Goal: Information Seeking & Learning: Learn about a topic

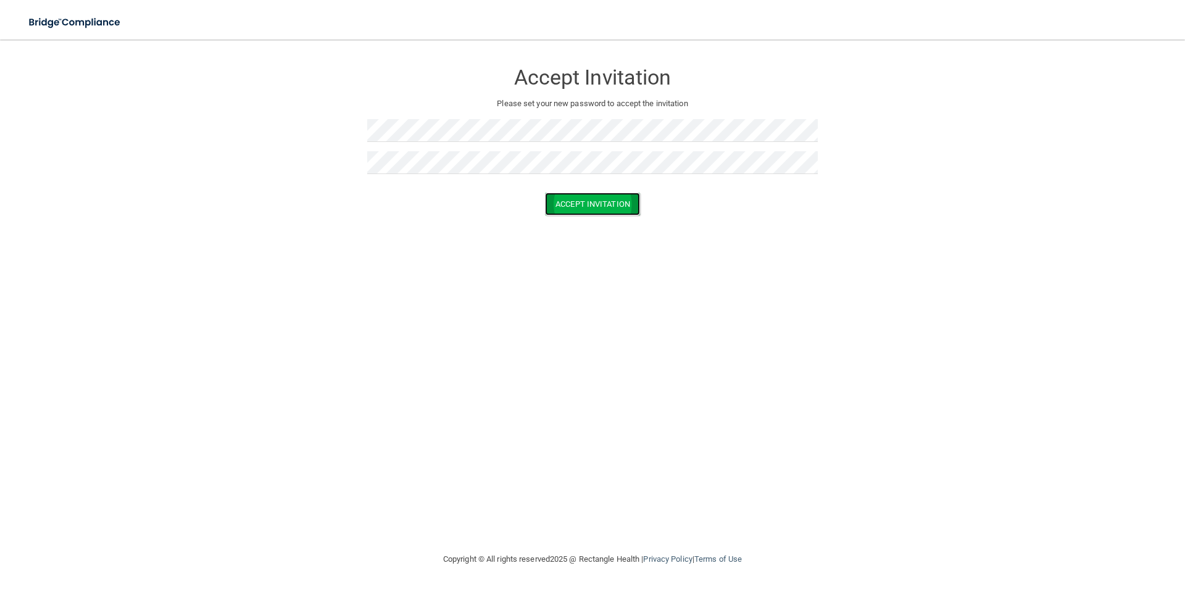
click at [616, 204] on button "Accept Invitation" at bounding box center [592, 204] width 95 height 23
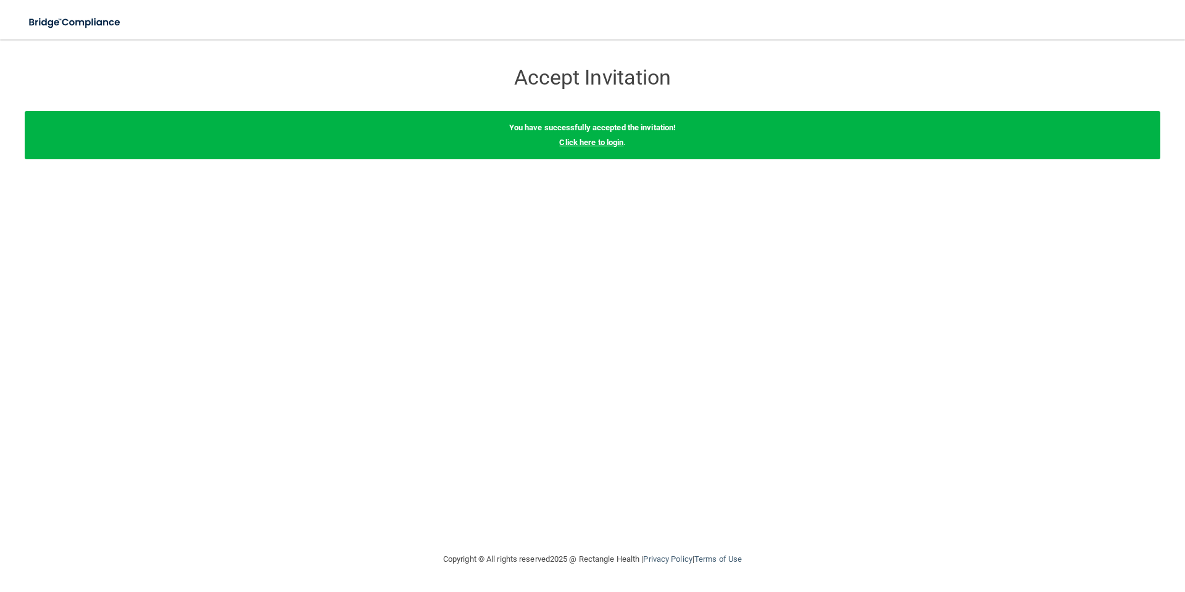
click at [596, 142] on link "Click here to login" at bounding box center [591, 142] width 64 height 9
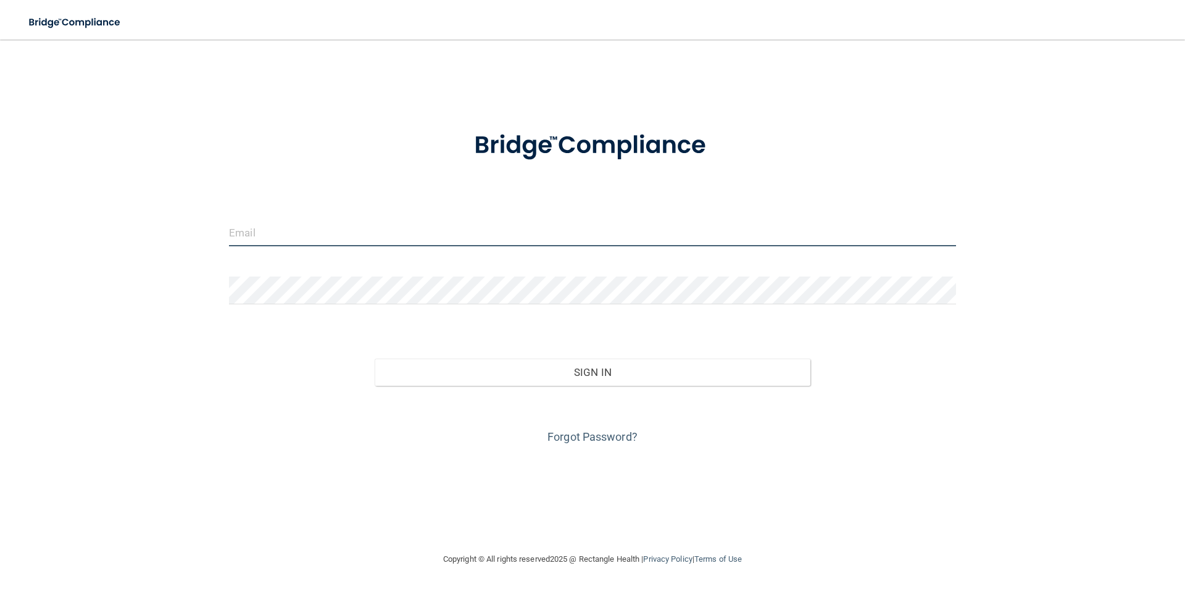
click at [281, 246] on input "email" at bounding box center [592, 232] width 727 height 28
type input "[EMAIL_ADDRESS][DOMAIN_NAME]"
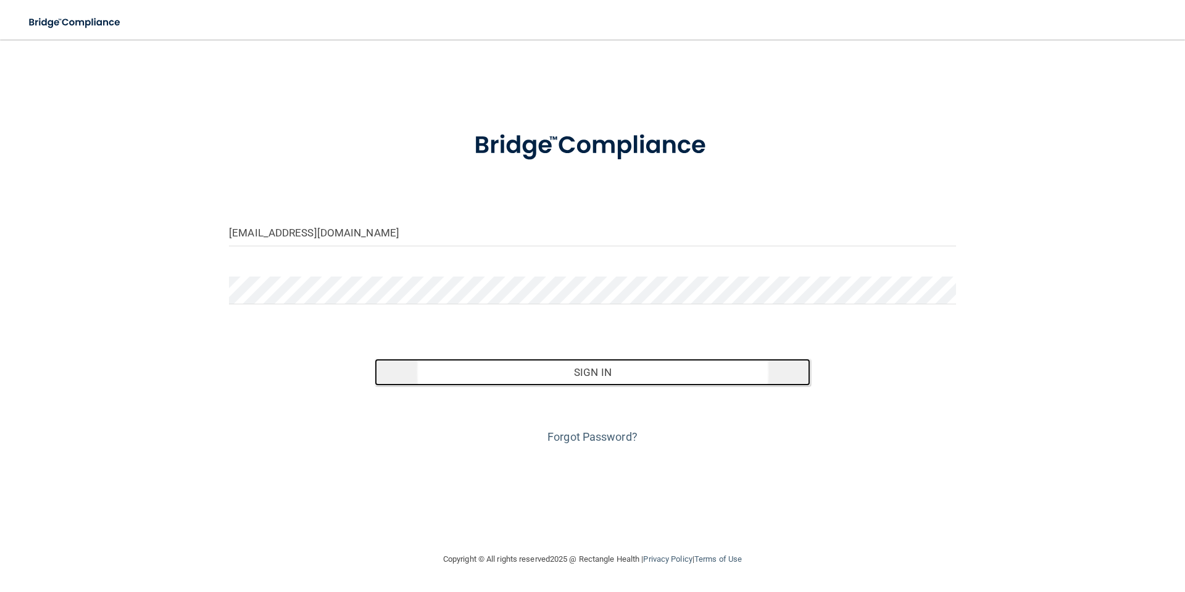
click at [612, 382] on button "Sign In" at bounding box center [593, 372] width 436 height 27
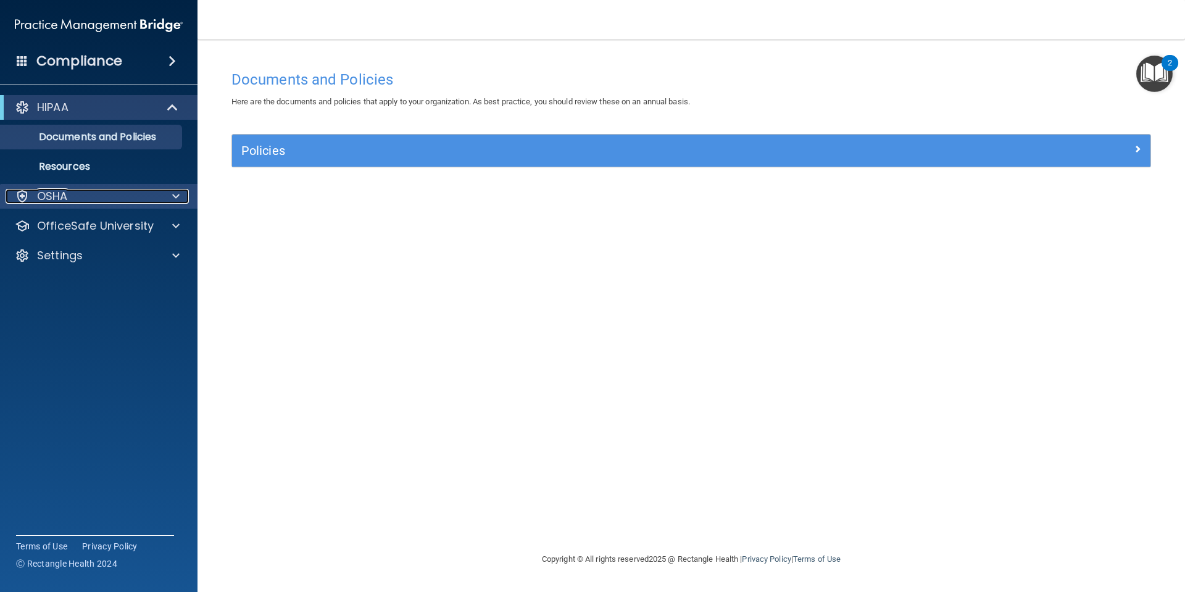
click at [165, 194] on div at bounding box center [174, 196] width 31 height 15
click at [159, 104] on div at bounding box center [173, 107] width 30 height 15
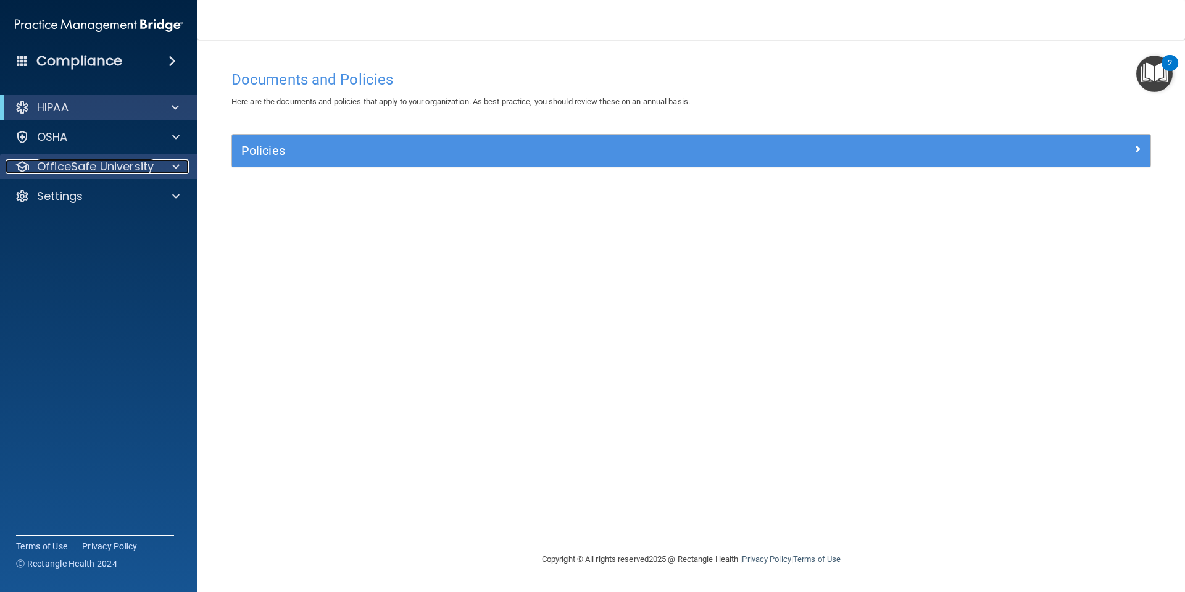
click at [165, 167] on div at bounding box center [174, 166] width 31 height 15
click at [167, 168] on div at bounding box center [174, 166] width 31 height 15
click at [134, 173] on p "OfficeSafe University" at bounding box center [95, 166] width 117 height 15
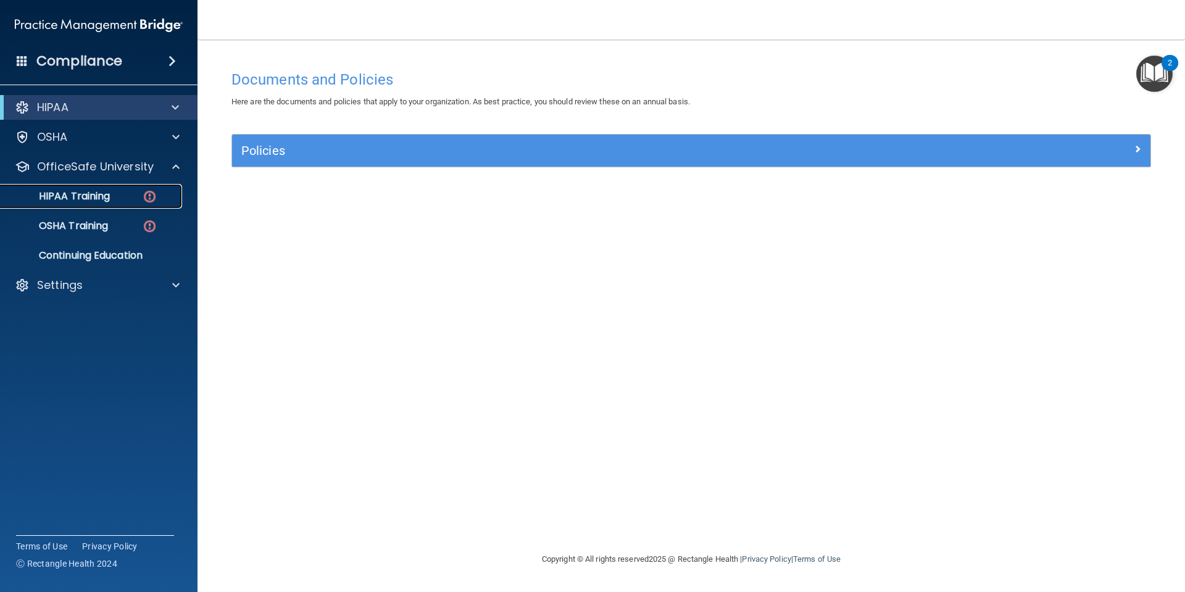
click at [77, 191] on p "HIPAA Training" at bounding box center [59, 196] width 102 height 12
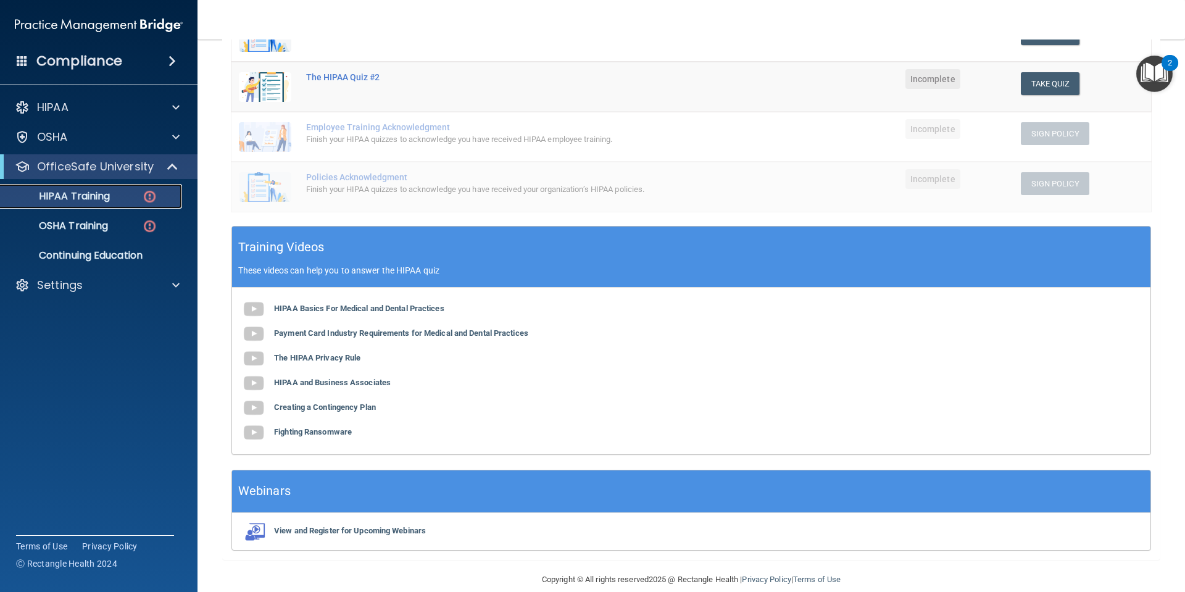
scroll to position [273, 0]
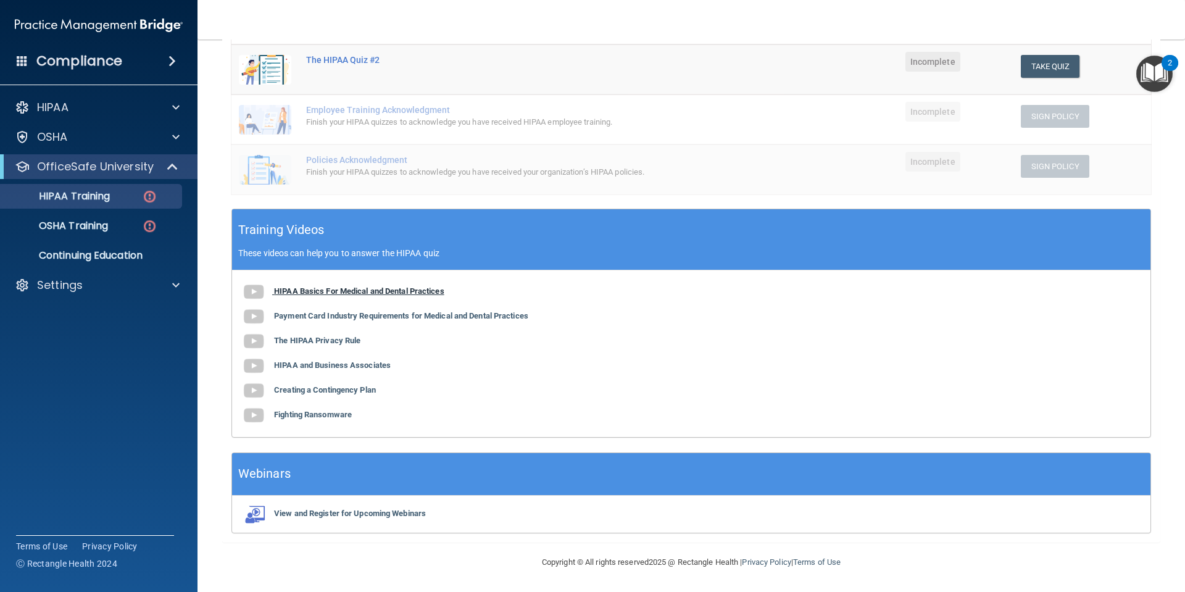
drag, startPoint x: 378, startPoint y: 288, endPoint x: 302, endPoint y: 293, distance: 76.0
click at [302, 293] on b "HIPAA Basics For Medical and Dental Practices" at bounding box center [359, 290] width 170 height 9
click at [324, 315] on b "Payment Card Industry Requirements for Medical and Dental Practices" at bounding box center [401, 315] width 254 height 9
click at [325, 339] on b "The HIPAA Privacy Rule" at bounding box center [317, 340] width 86 height 9
click at [330, 366] on b "HIPAA and Business Associates" at bounding box center [332, 364] width 117 height 9
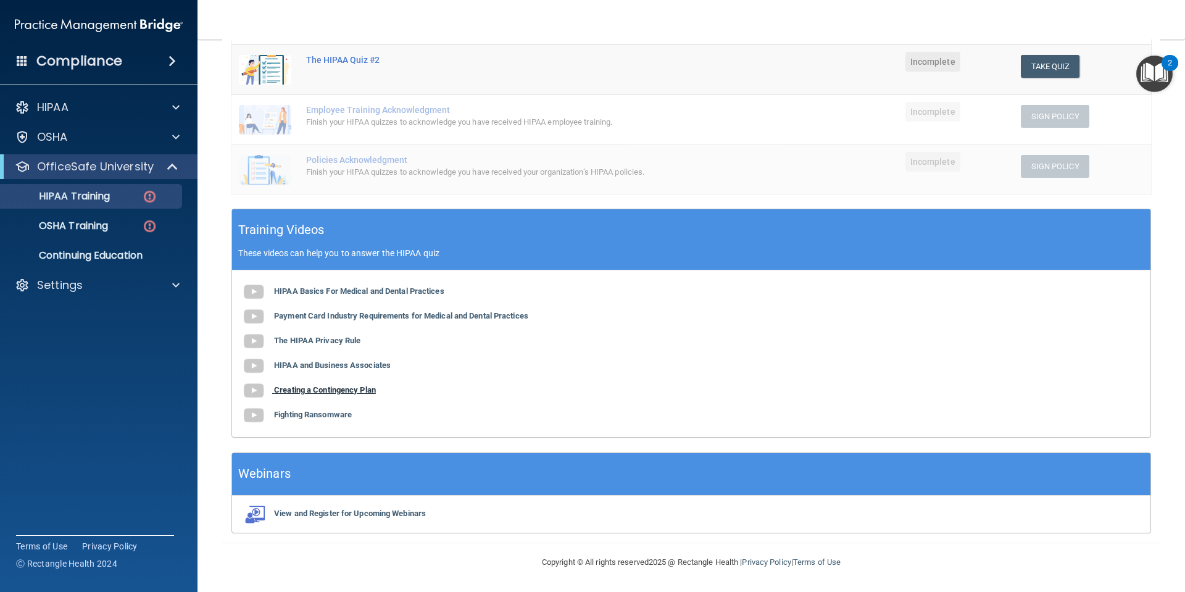
click at [324, 394] on b "Creating a Contingency Plan" at bounding box center [325, 389] width 102 height 9
click at [304, 415] on b "Fighting Ransomware" at bounding box center [313, 414] width 78 height 9
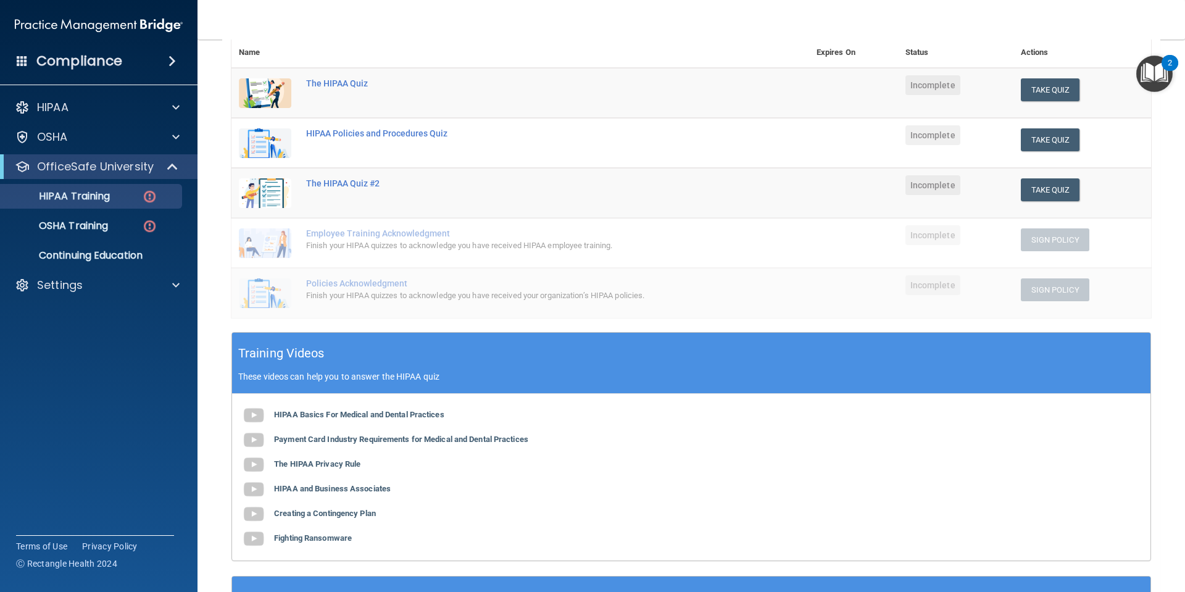
scroll to position [88, 0]
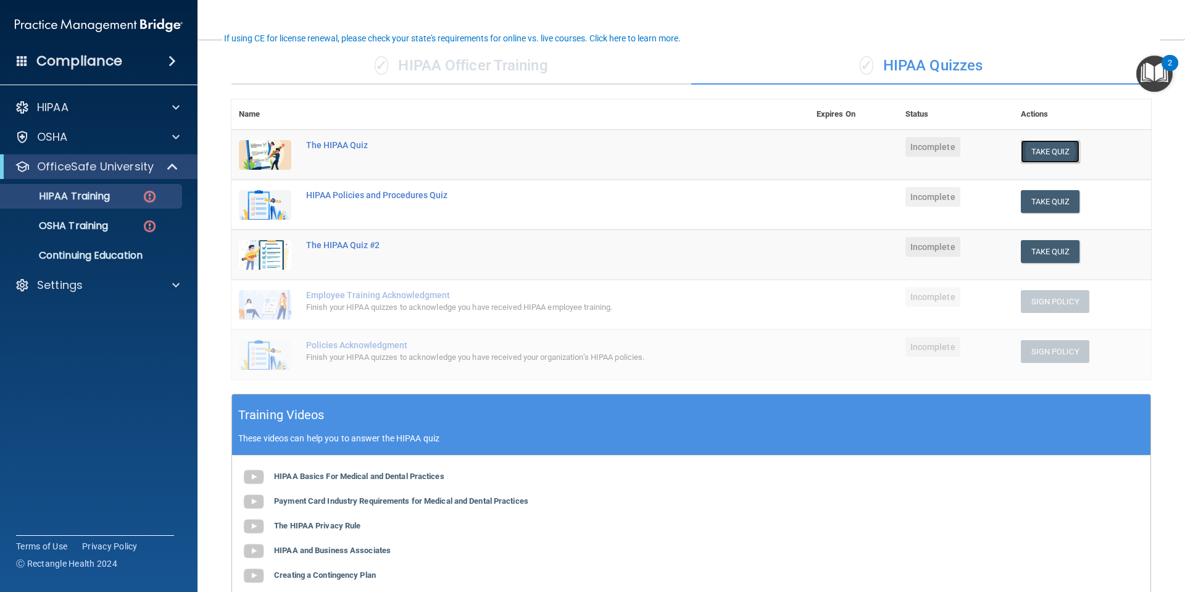
click at [1065, 162] on button "Take Quiz" at bounding box center [1050, 151] width 59 height 23
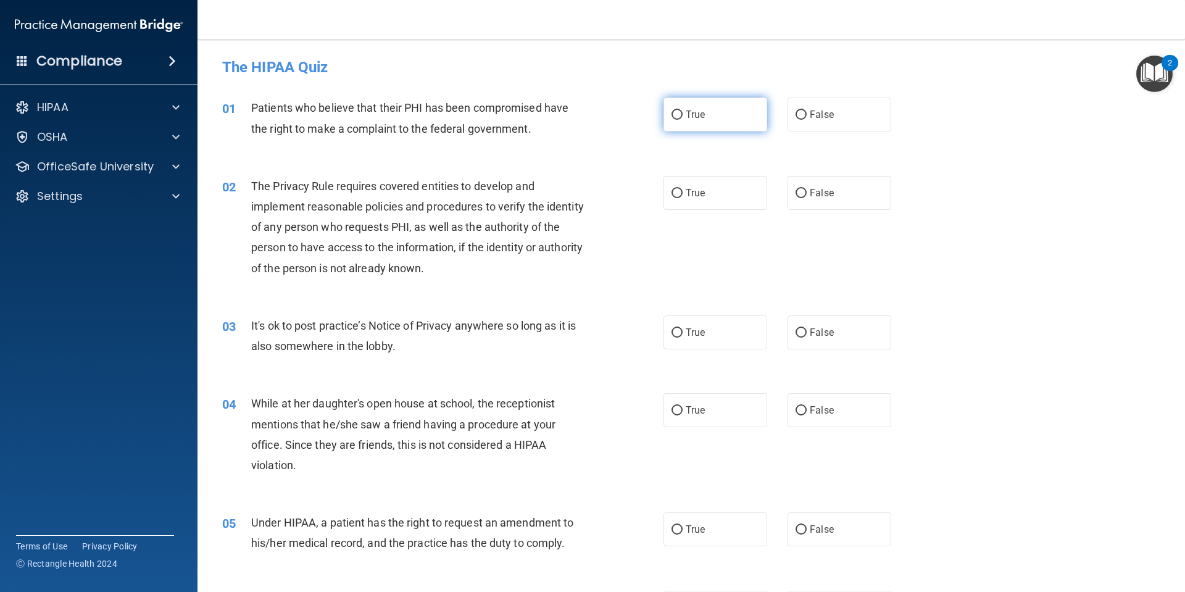
click at [672, 107] on label "True" at bounding box center [716, 115] width 104 height 34
click at [672, 110] on input "True" at bounding box center [677, 114] width 11 height 9
radio input "true"
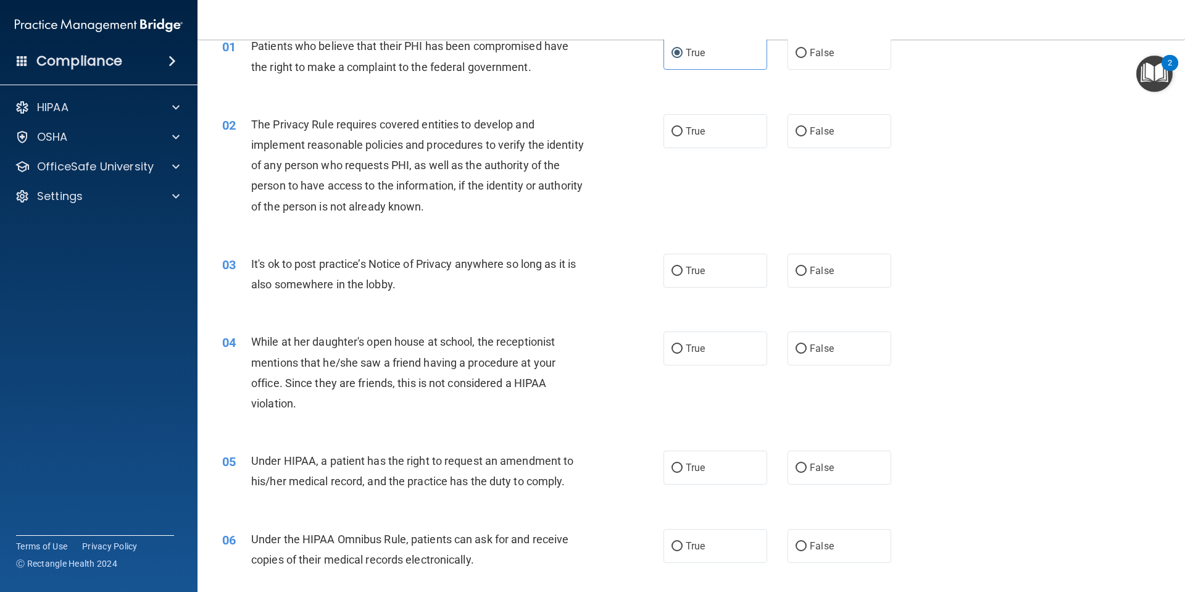
scroll to position [123, 0]
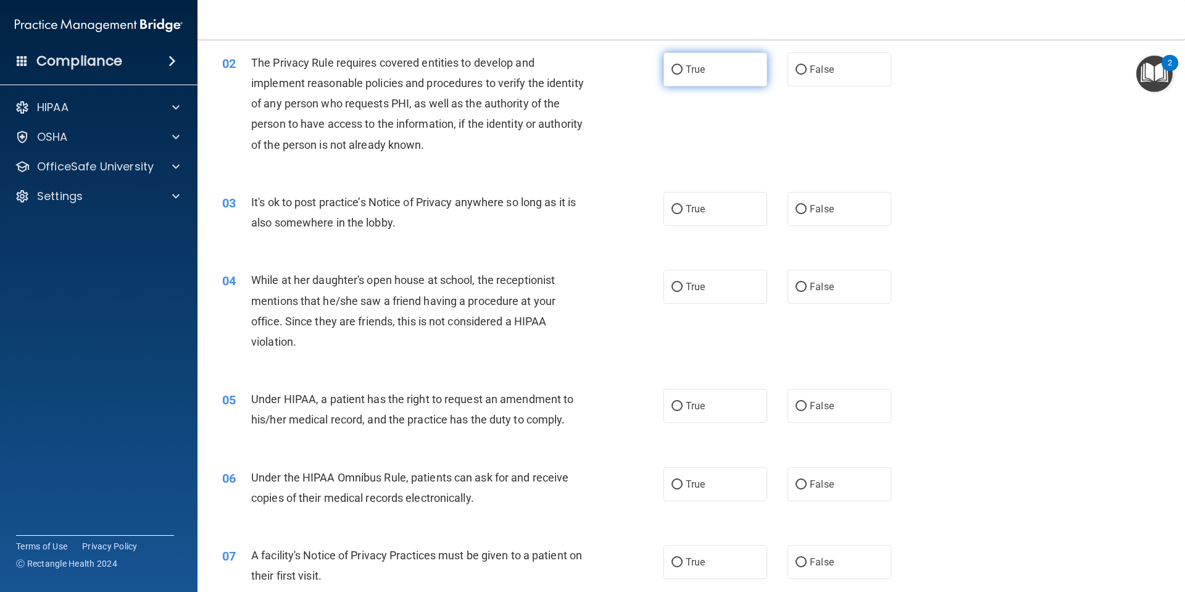
click at [681, 80] on label "True" at bounding box center [716, 69] width 104 height 34
click at [681, 75] on input "True" at bounding box center [677, 69] width 11 height 9
radio input "true"
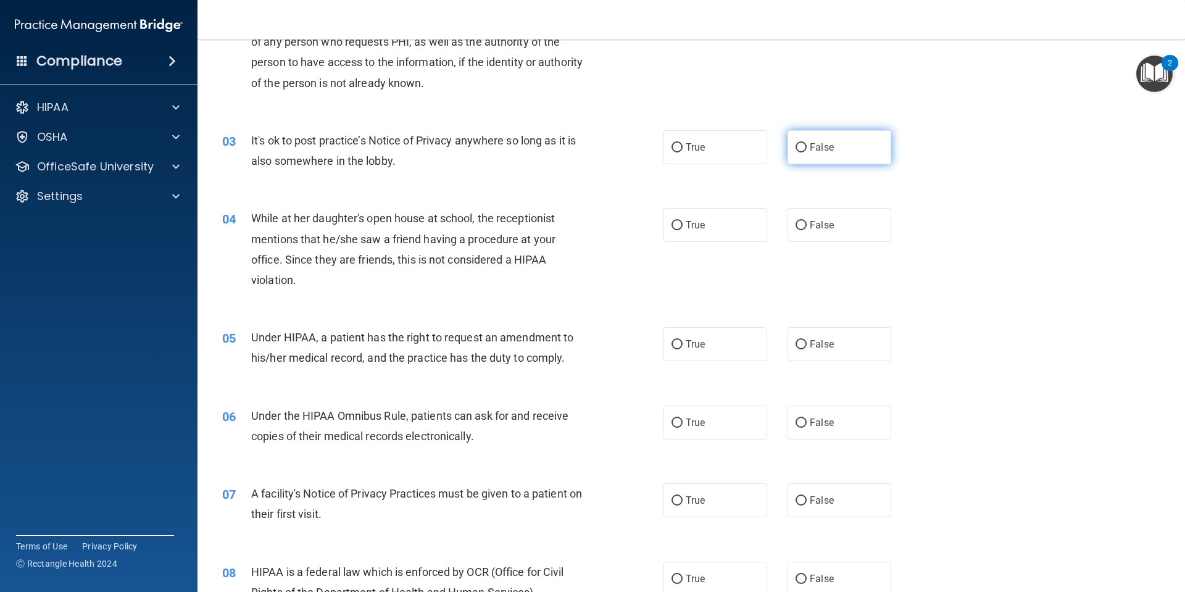
click at [820, 148] on span "False" at bounding box center [822, 147] width 24 height 12
click at [801, 146] on label "False" at bounding box center [840, 147] width 104 height 34
click at [801, 146] on input "False" at bounding box center [801, 147] width 11 height 9
radio input "true"
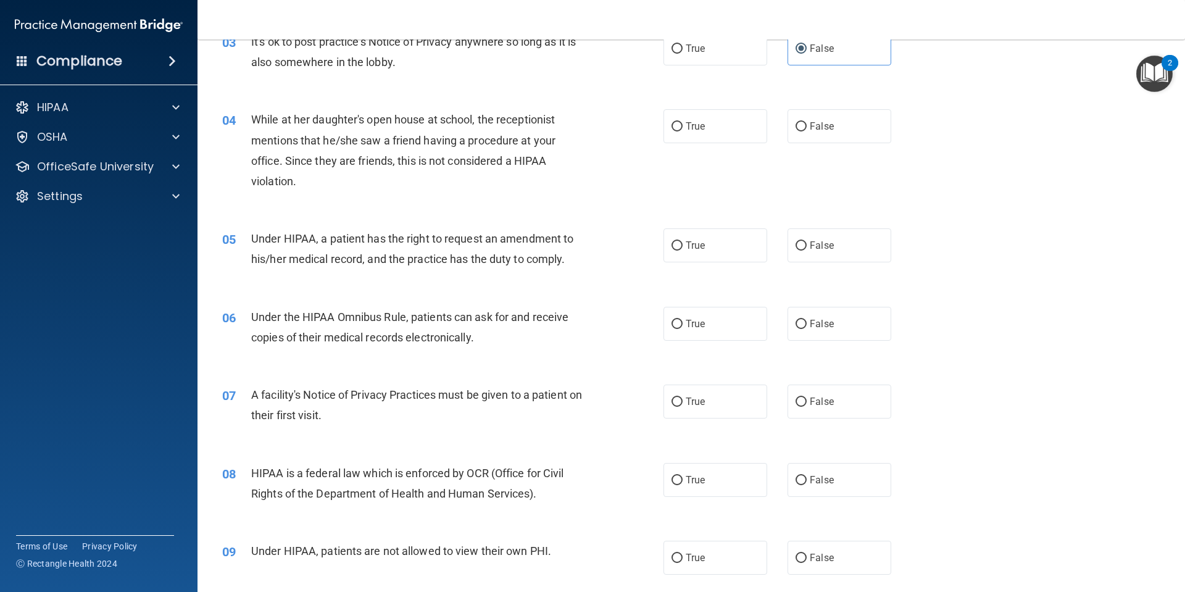
scroll to position [309, 0]
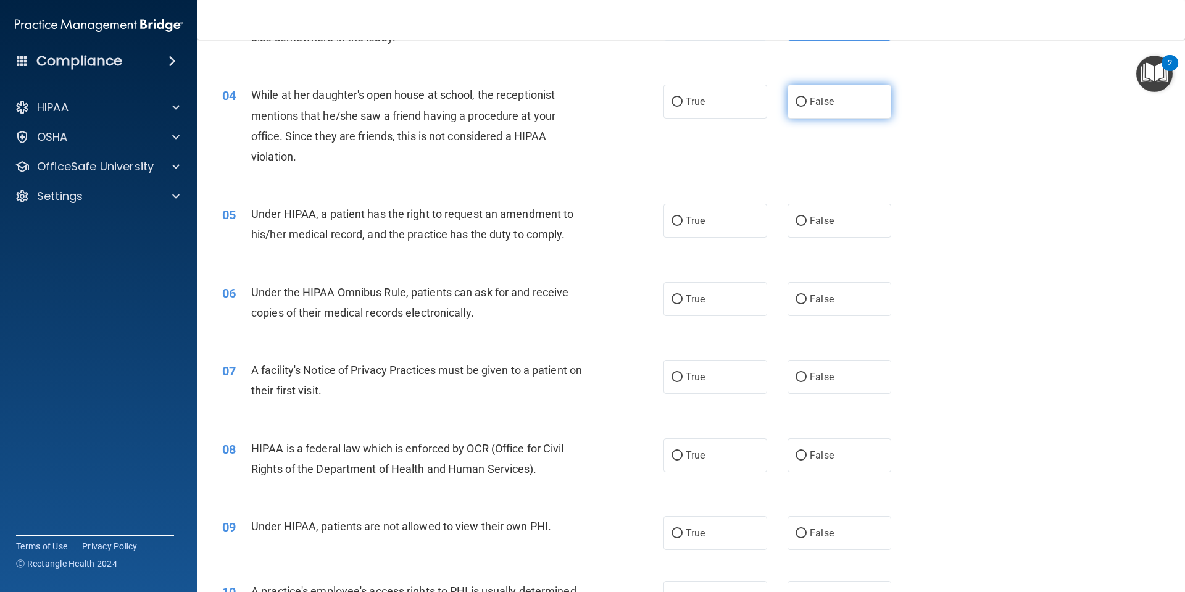
click at [788, 104] on label "False" at bounding box center [840, 102] width 104 height 34
click at [796, 104] on input "False" at bounding box center [801, 102] width 11 height 9
radio input "true"
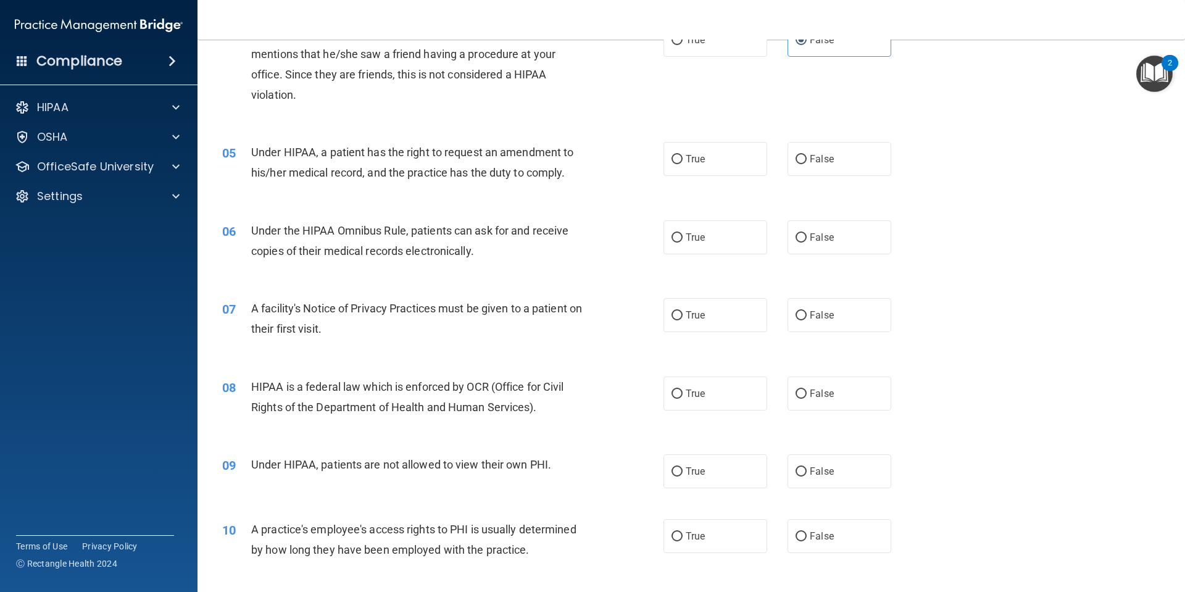
scroll to position [432, 0]
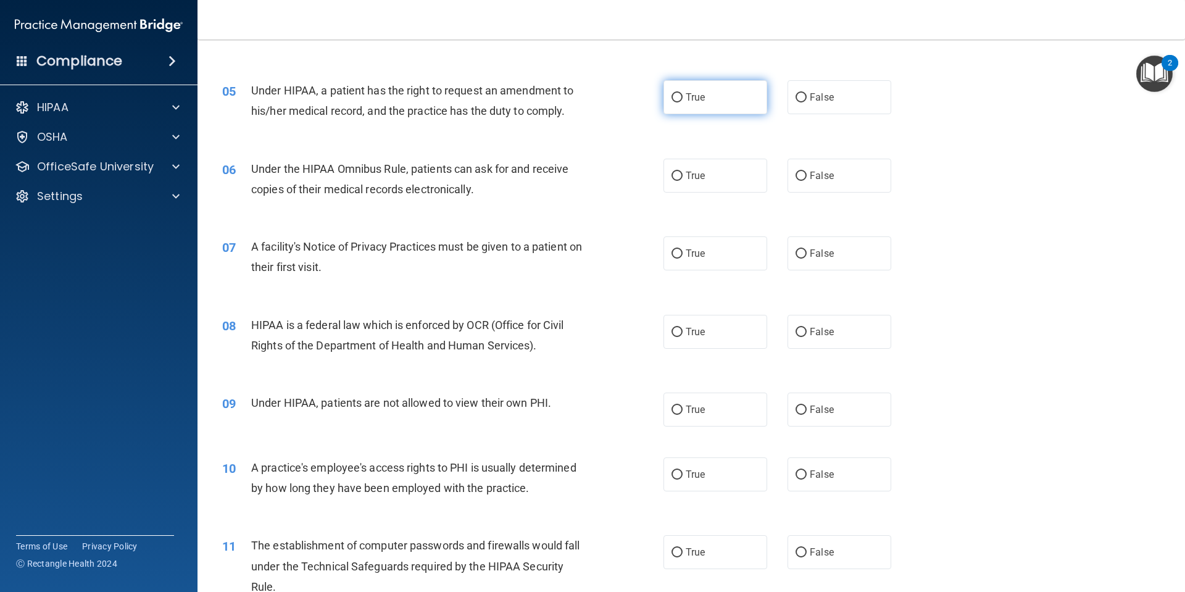
click at [675, 93] on input "True" at bounding box center [677, 97] width 11 height 9
radio input "true"
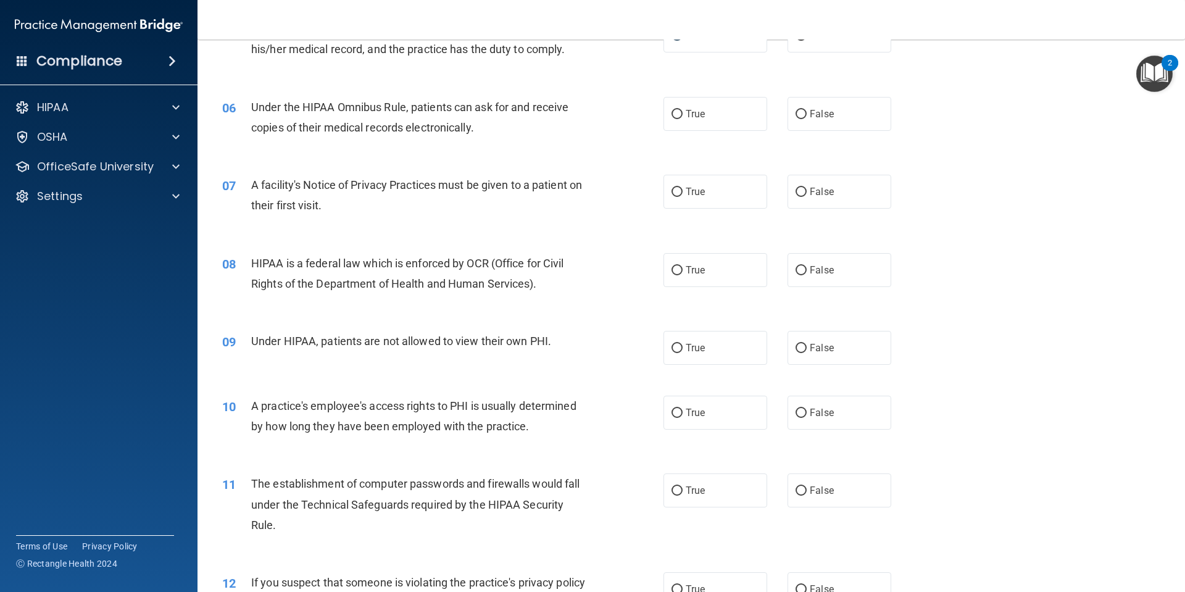
scroll to position [556, 0]
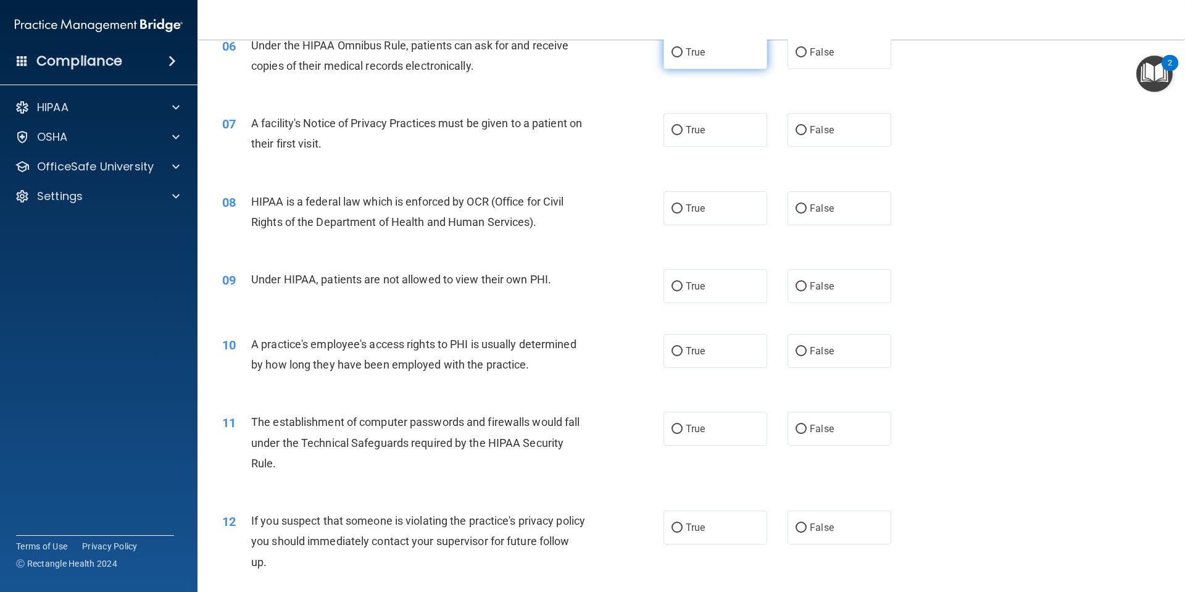
click at [665, 48] on label "True" at bounding box center [716, 52] width 104 height 34
click at [672, 48] on input "True" at bounding box center [677, 52] width 11 height 9
radio input "true"
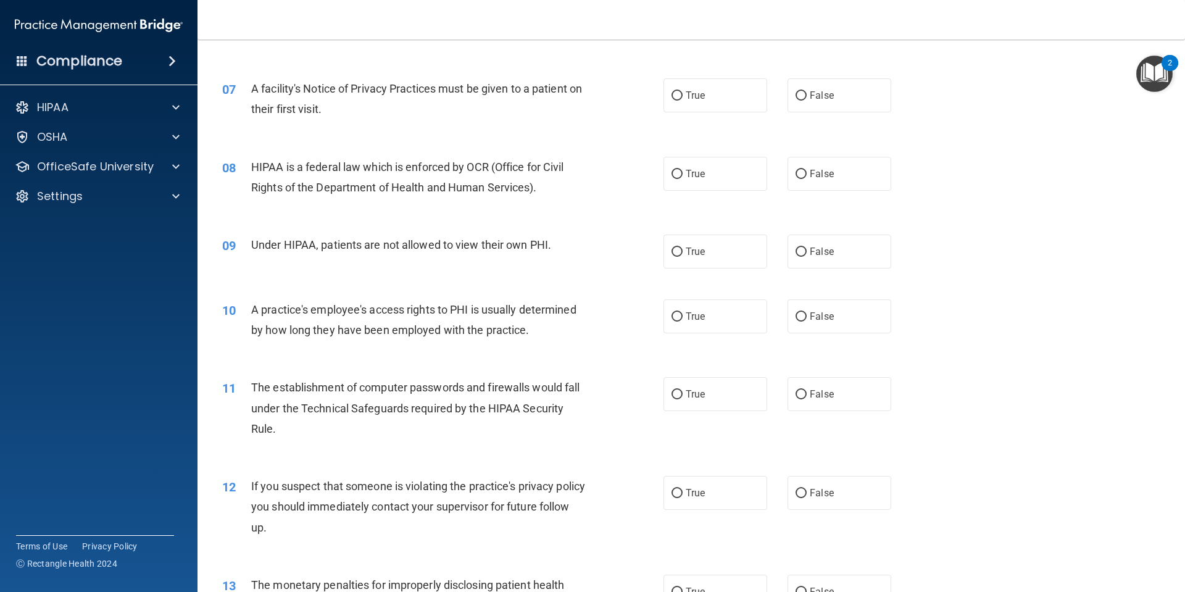
scroll to position [617, 0]
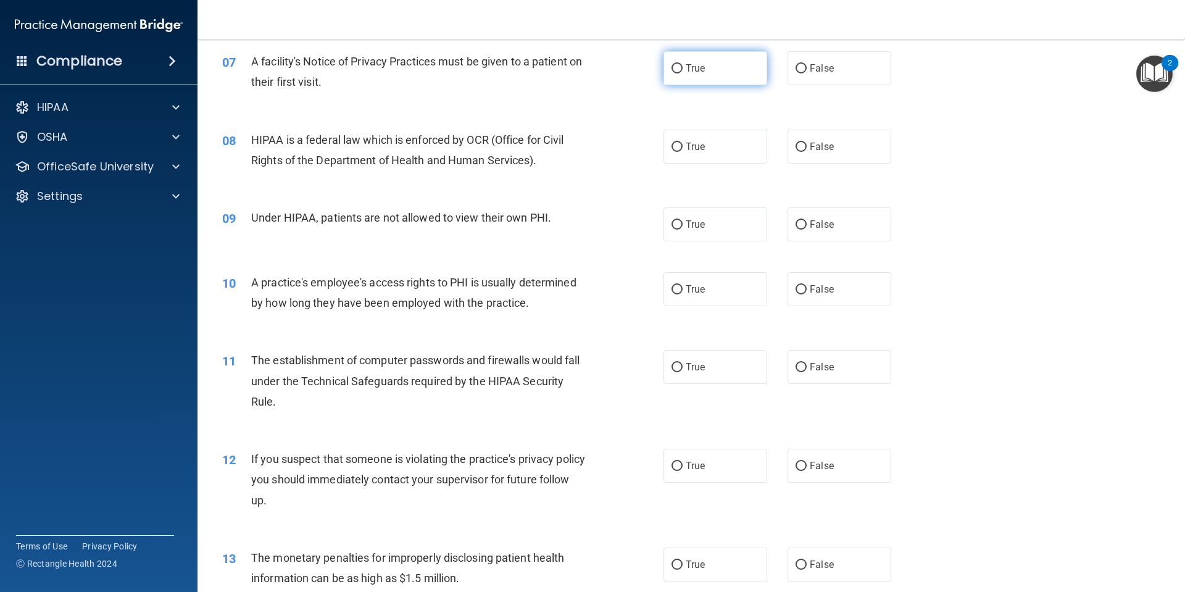
click at [710, 64] on label "True" at bounding box center [716, 68] width 104 height 34
click at [683, 64] on input "True" at bounding box center [677, 68] width 11 height 9
radio input "true"
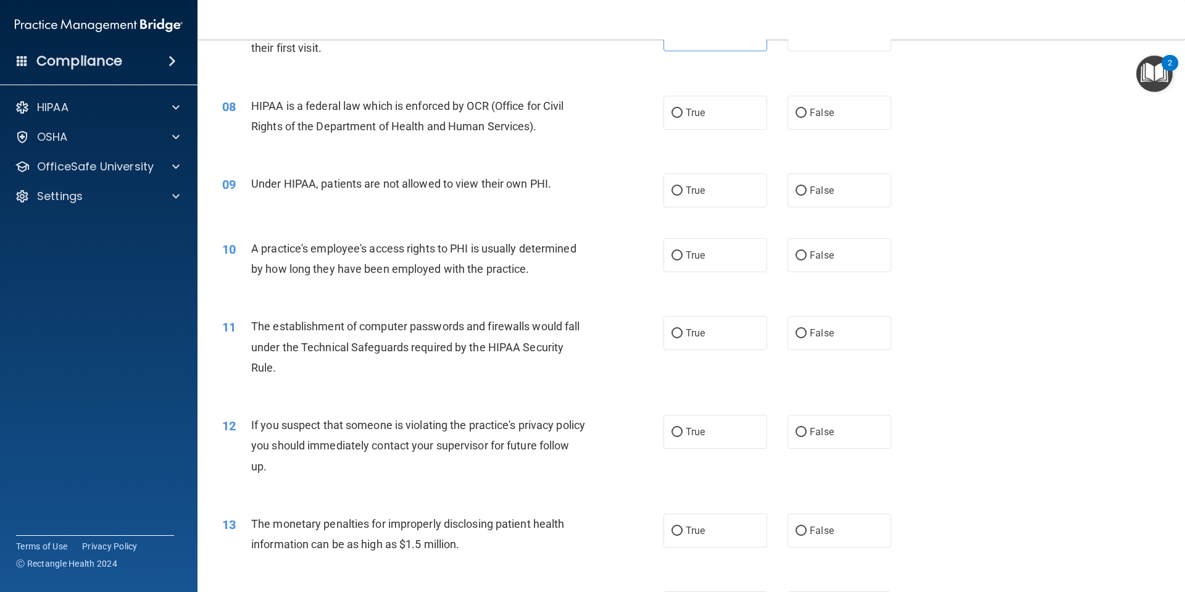
scroll to position [679, 0]
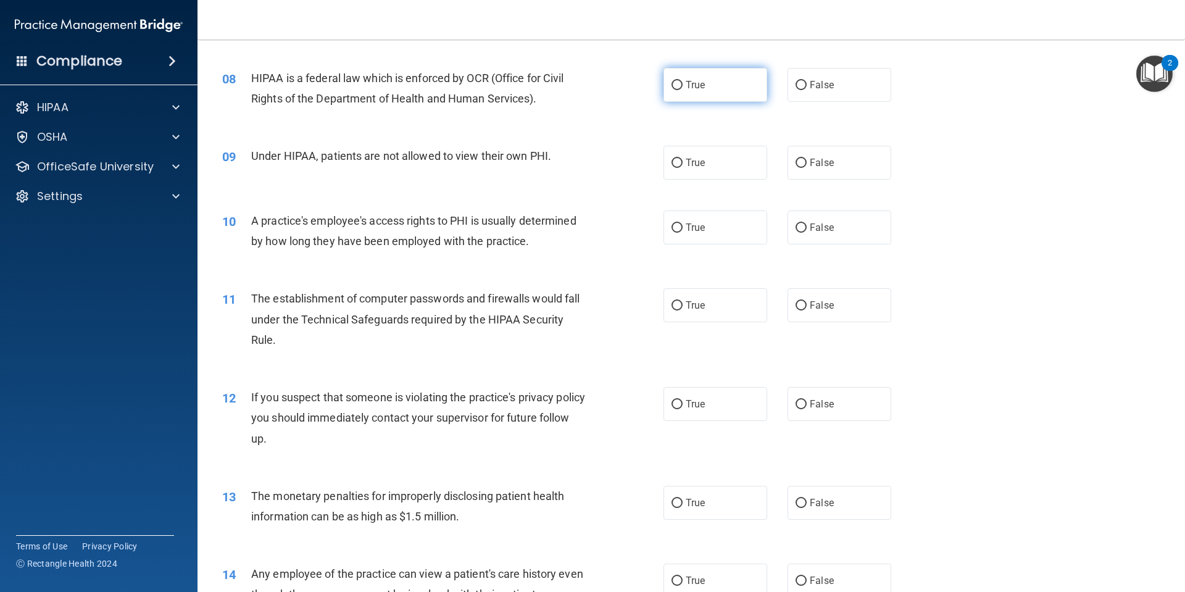
click at [672, 88] on input "True" at bounding box center [677, 85] width 11 height 9
radio input "true"
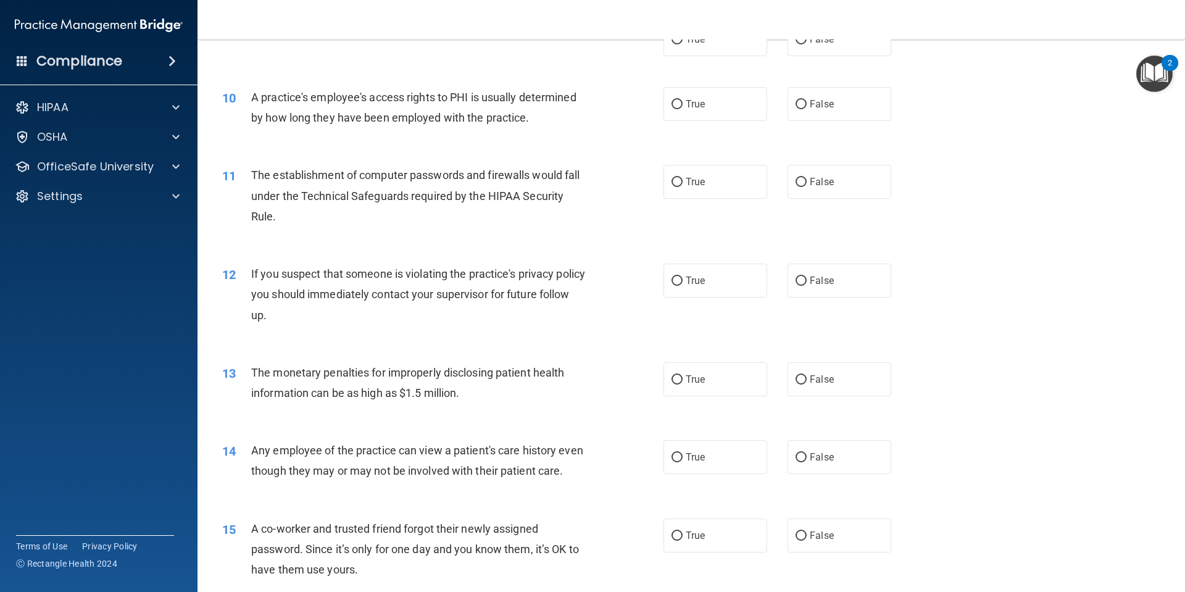
scroll to position [741, 0]
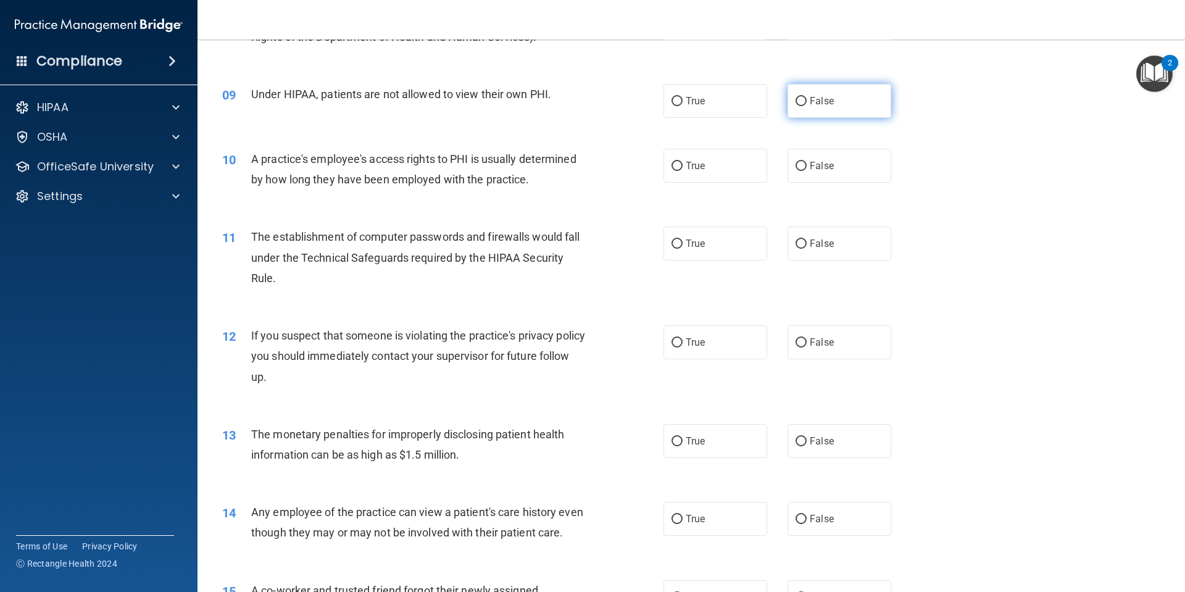
click at [801, 104] on label "False" at bounding box center [840, 101] width 104 height 34
click at [801, 104] on input "False" at bounding box center [801, 101] width 11 height 9
radio input "true"
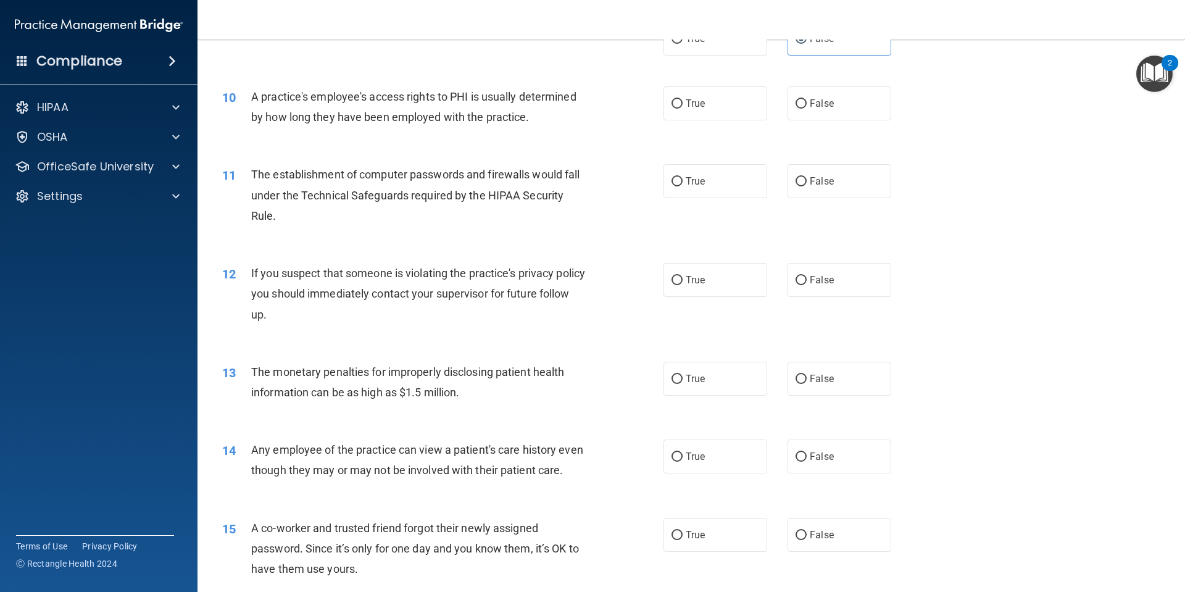
scroll to position [802, 0]
click at [796, 105] on input "False" at bounding box center [801, 104] width 11 height 9
radio input "true"
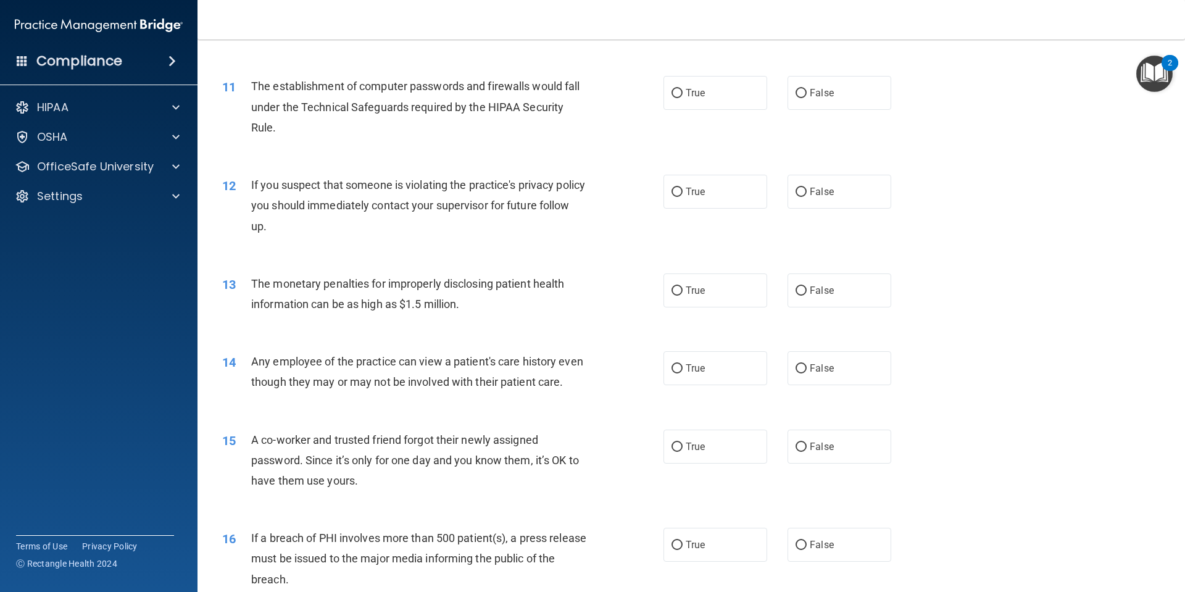
scroll to position [904, 0]
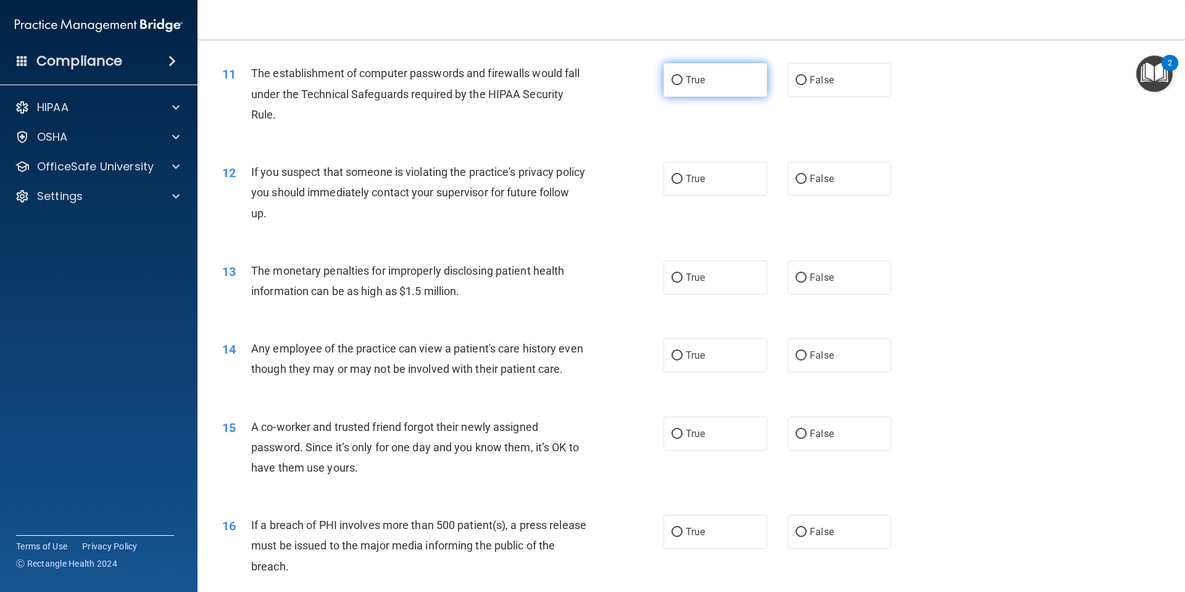
click at [675, 80] on input "True" at bounding box center [677, 80] width 11 height 9
radio input "true"
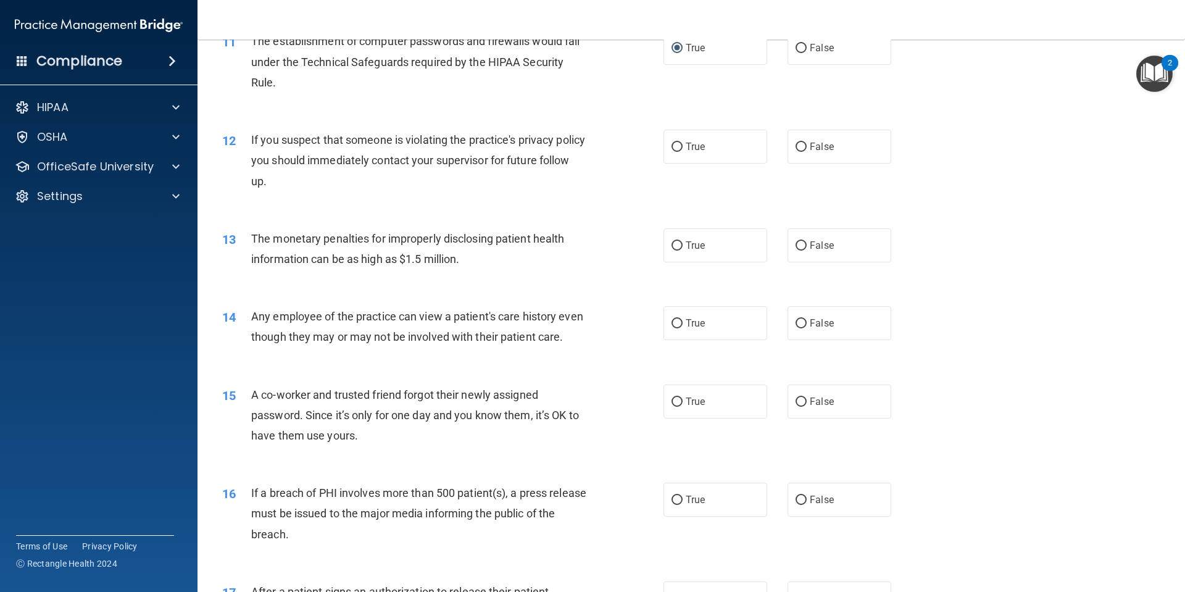
scroll to position [966, 0]
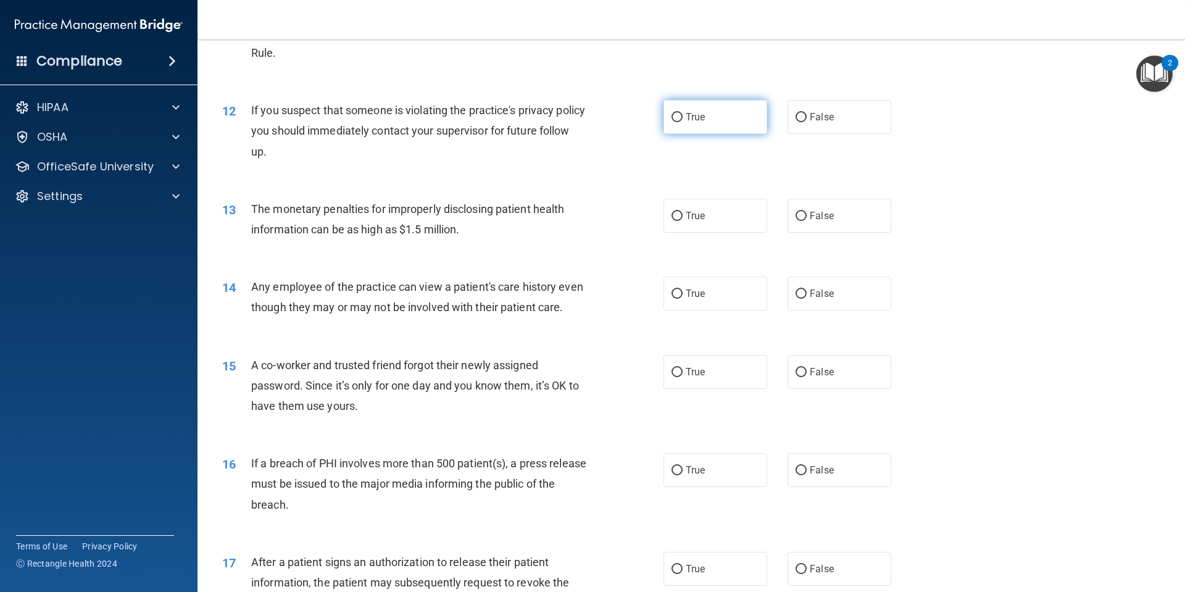
click at [672, 122] on label "True" at bounding box center [716, 117] width 104 height 34
click at [672, 119] on input "True" at bounding box center [677, 117] width 11 height 9
radio input "true"
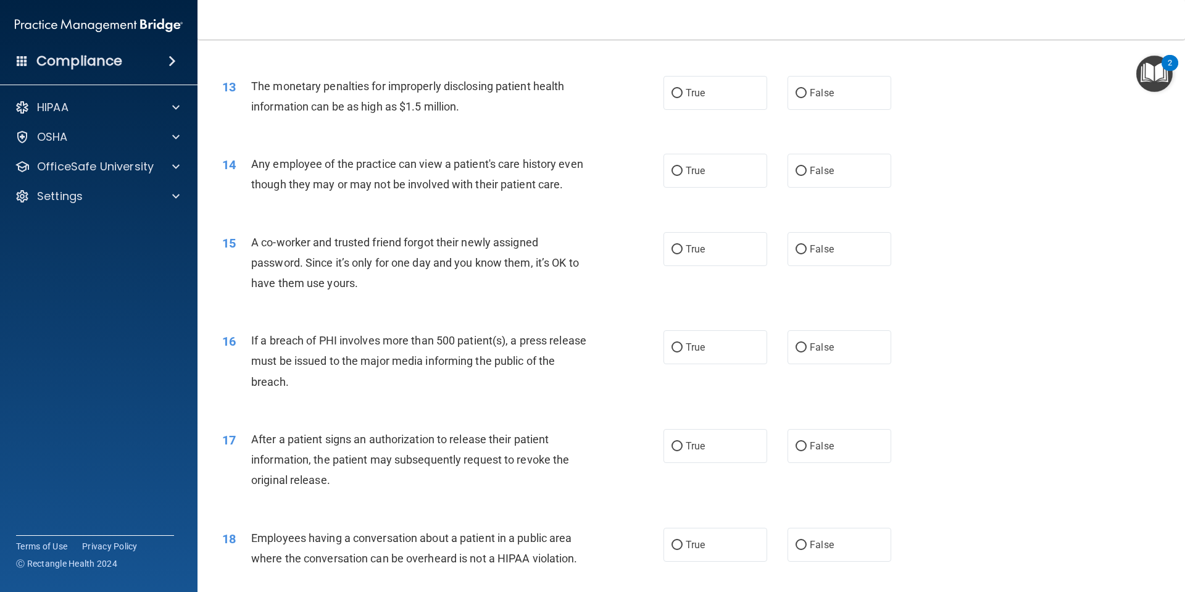
scroll to position [1089, 0]
click at [664, 100] on label "True" at bounding box center [716, 92] width 104 height 34
click at [672, 98] on input "True" at bounding box center [677, 92] width 11 height 9
radio input "true"
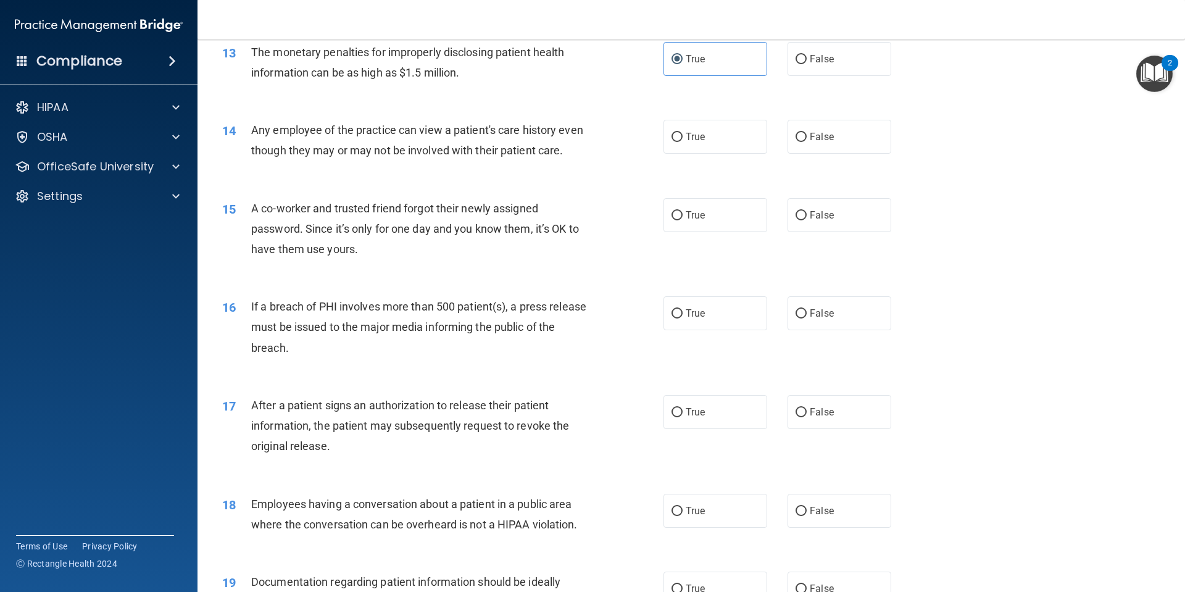
scroll to position [1151, 0]
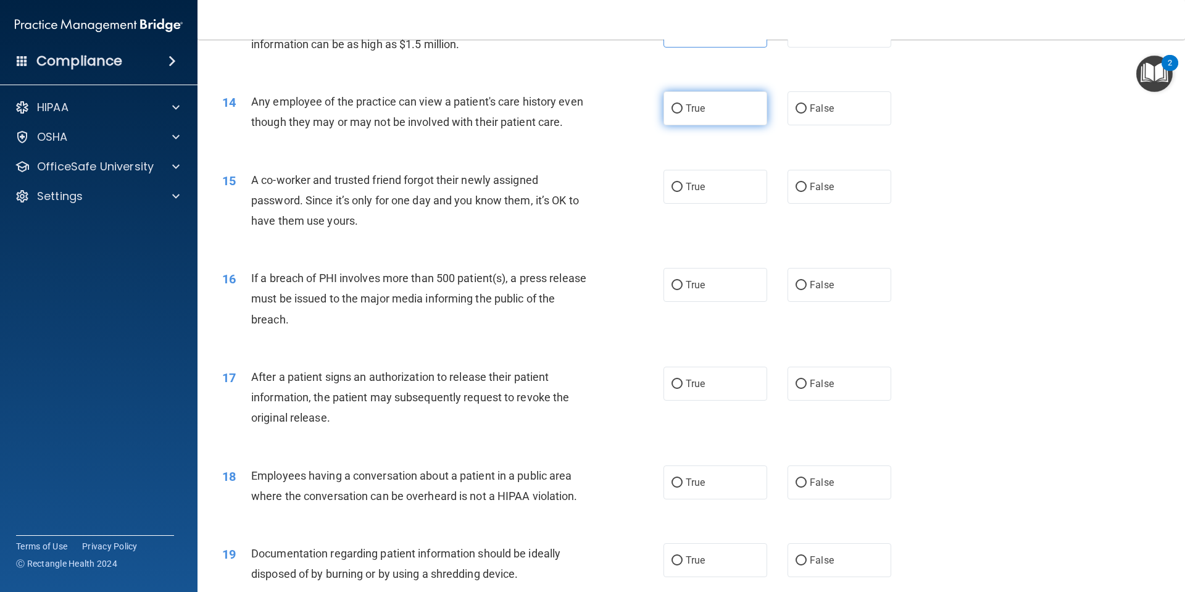
click at [705, 115] on label "True" at bounding box center [716, 108] width 104 height 34
click at [683, 114] on input "True" at bounding box center [677, 108] width 11 height 9
radio input "true"
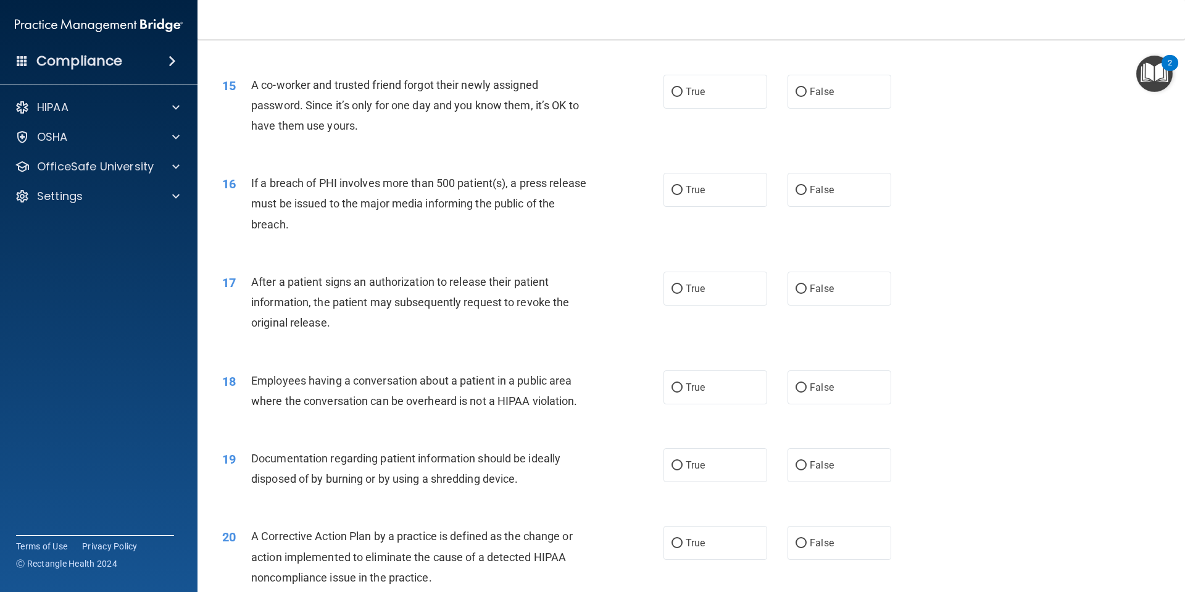
scroll to position [1275, 0]
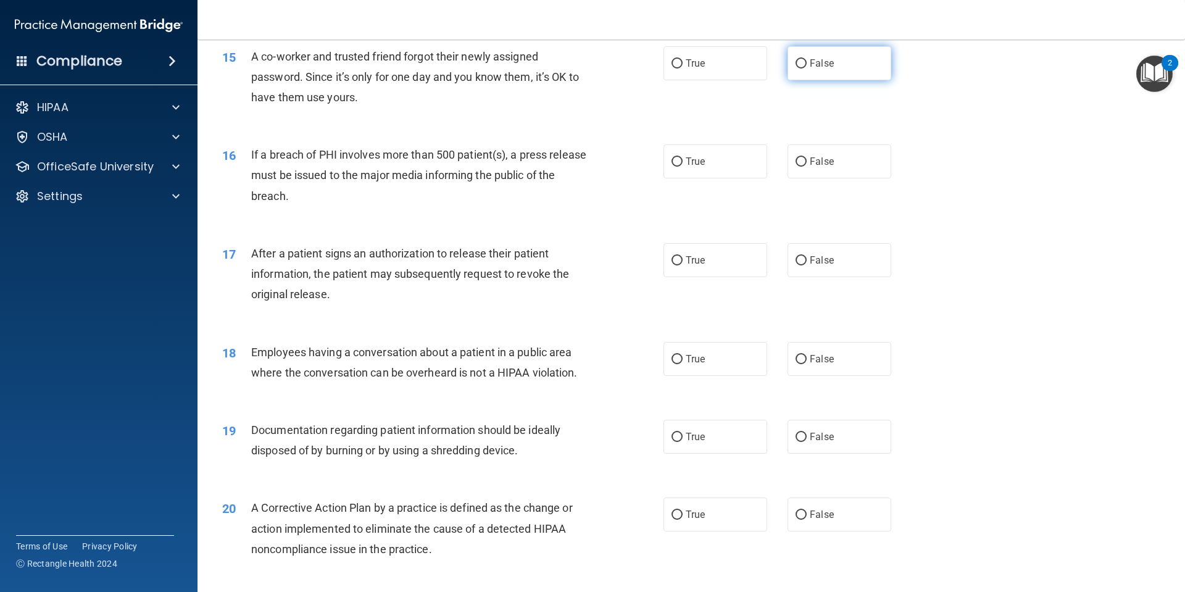
click at [814, 69] on span "False" at bounding box center [822, 63] width 24 height 12
click at [807, 69] on input "False" at bounding box center [801, 63] width 11 height 9
radio input "true"
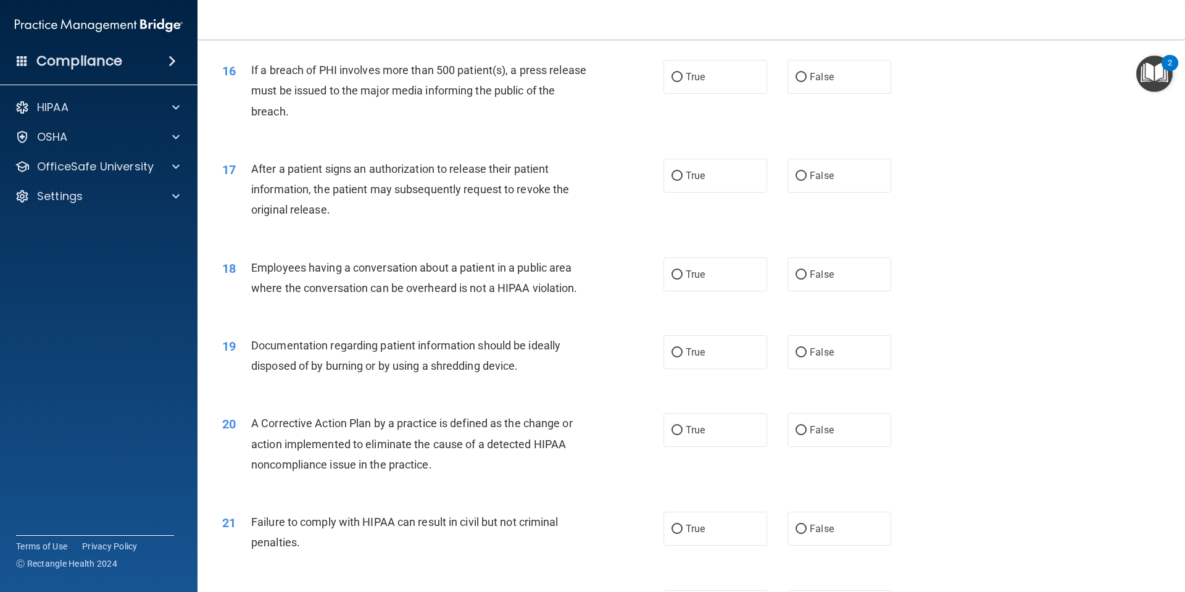
scroll to position [1398, 0]
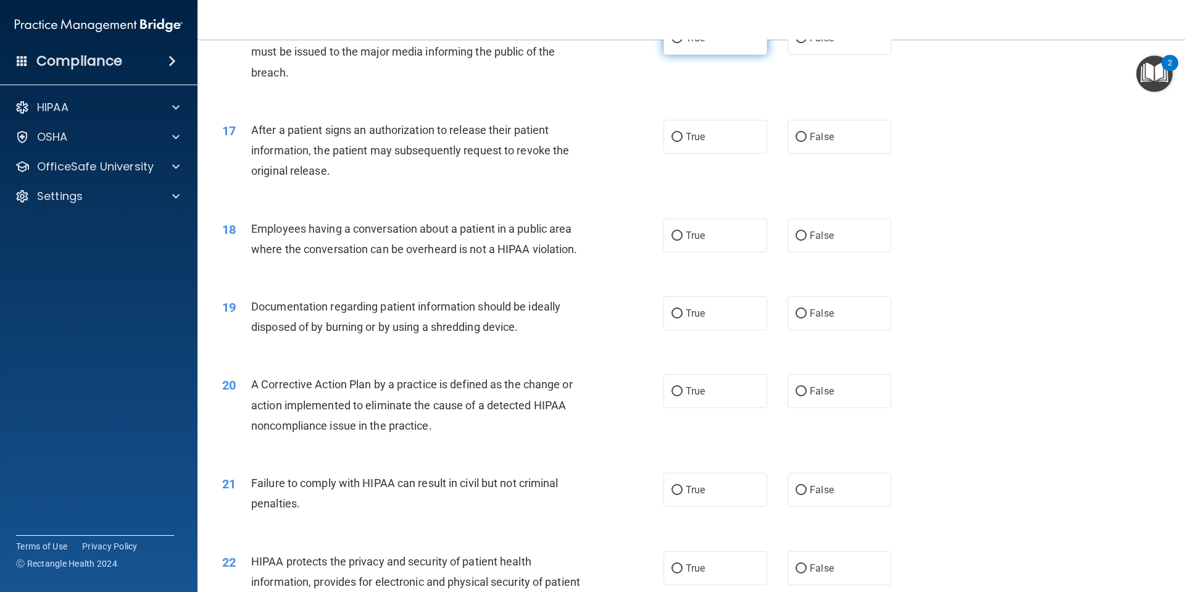
click at [687, 44] on span "True" at bounding box center [695, 38] width 19 height 12
click at [683, 43] on input "True" at bounding box center [677, 38] width 11 height 9
radio input "true"
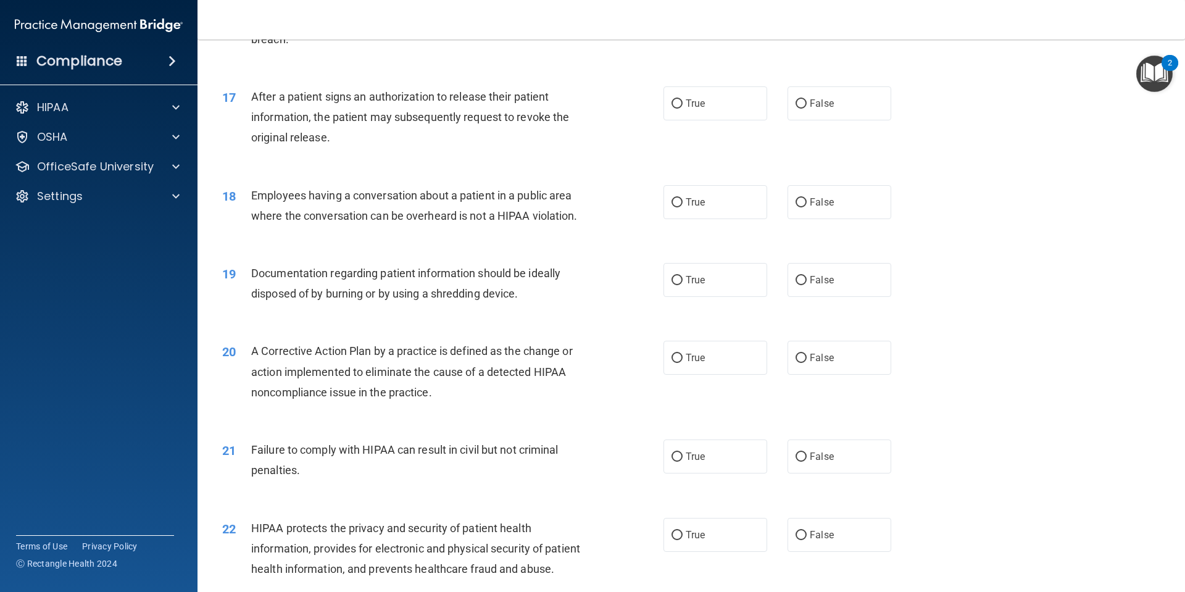
scroll to position [1460, 0]
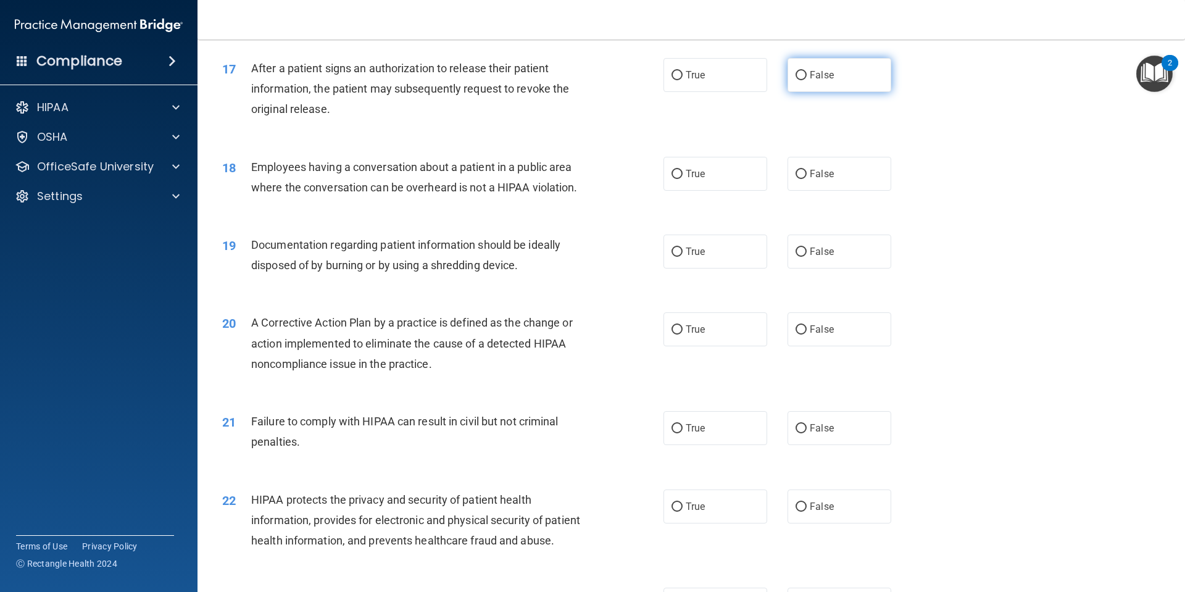
click at [824, 92] on label "False" at bounding box center [840, 75] width 104 height 34
click at [807, 80] on input "False" at bounding box center [801, 75] width 11 height 9
radio input "true"
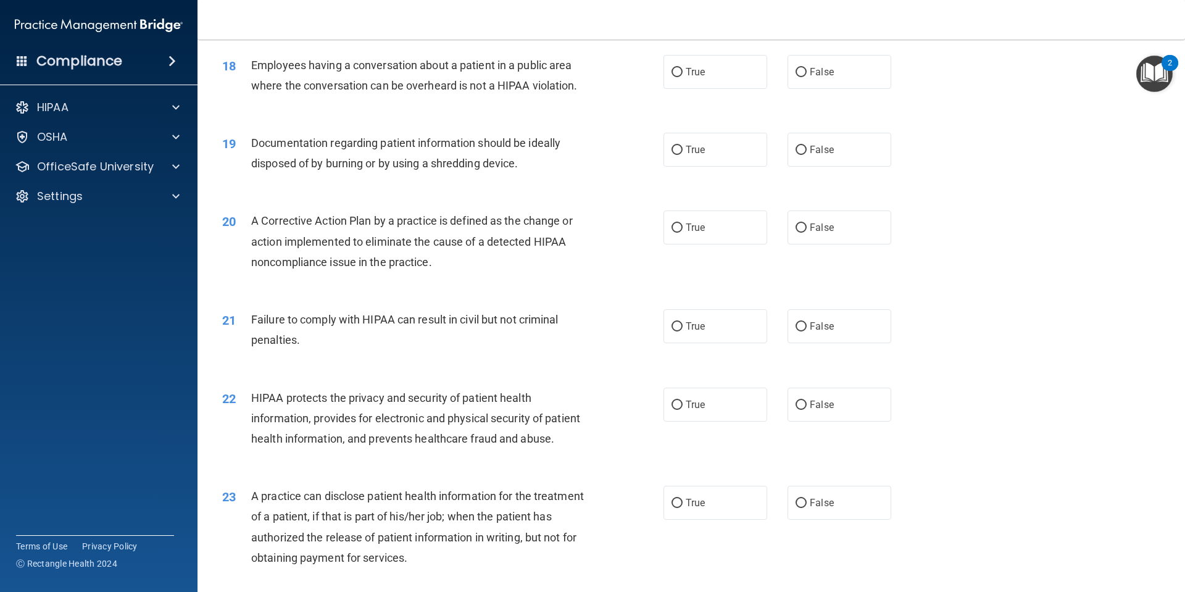
scroll to position [1583, 0]
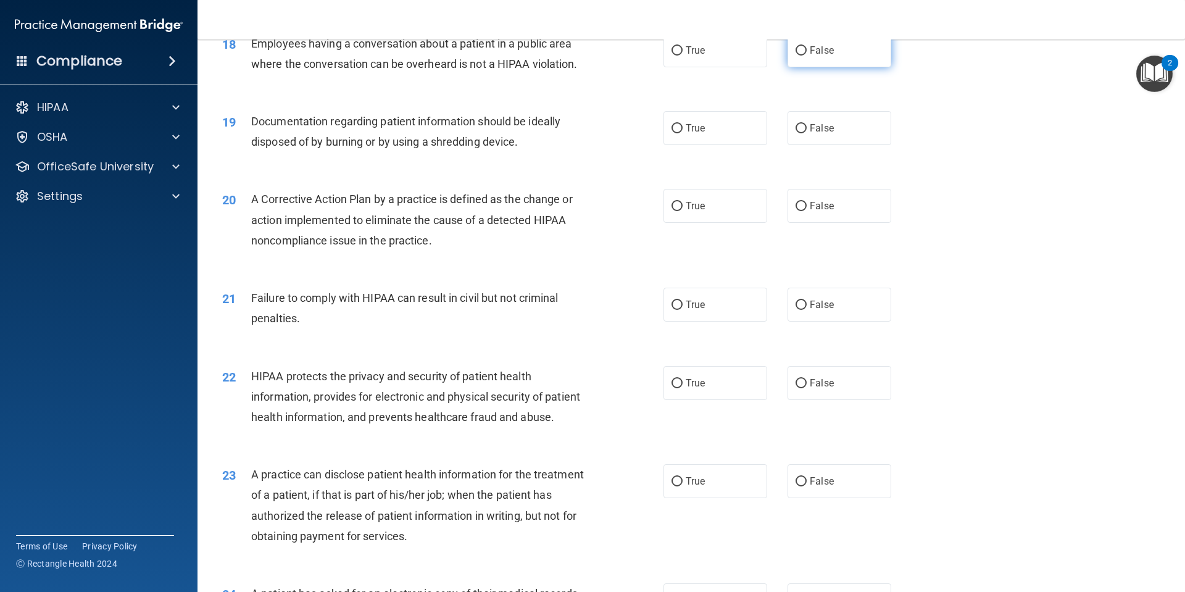
click at [844, 67] on label "False" at bounding box center [840, 50] width 104 height 34
click at [807, 56] on input "False" at bounding box center [801, 50] width 11 height 9
radio input "true"
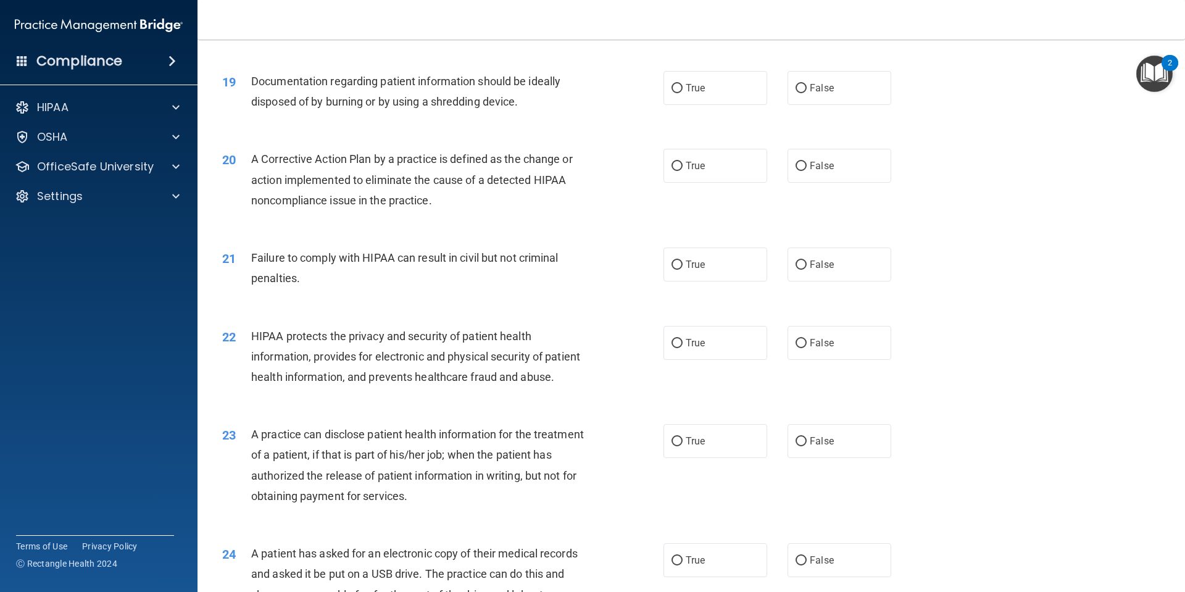
scroll to position [1645, 0]
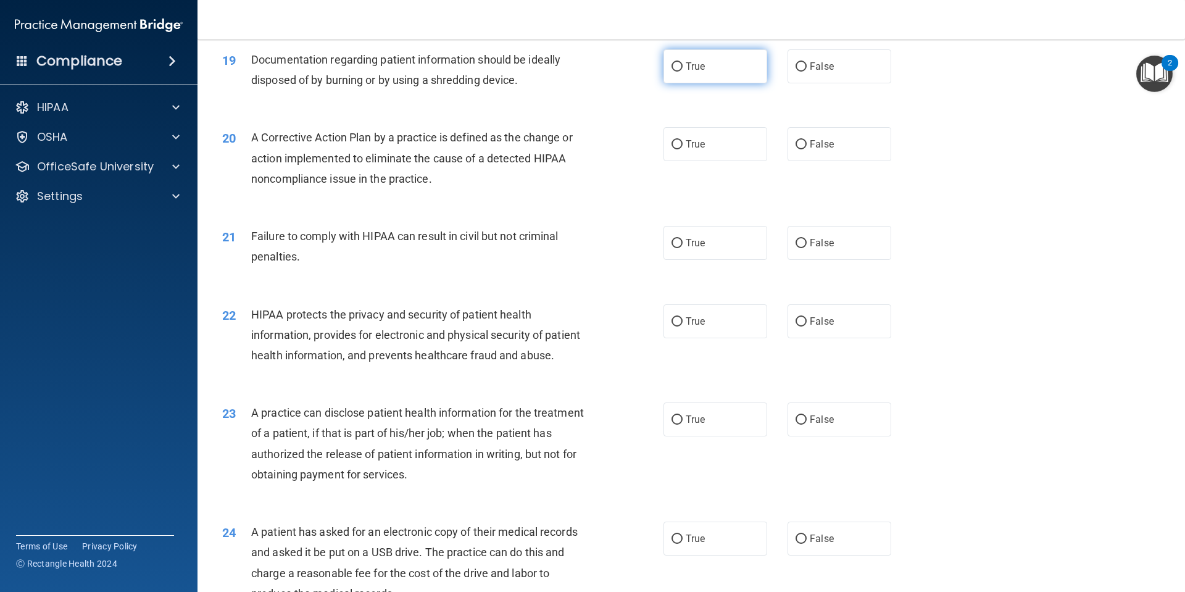
click at [717, 83] on label "True" at bounding box center [716, 66] width 104 height 34
click at [683, 72] on input "True" at bounding box center [677, 66] width 11 height 9
radio input "true"
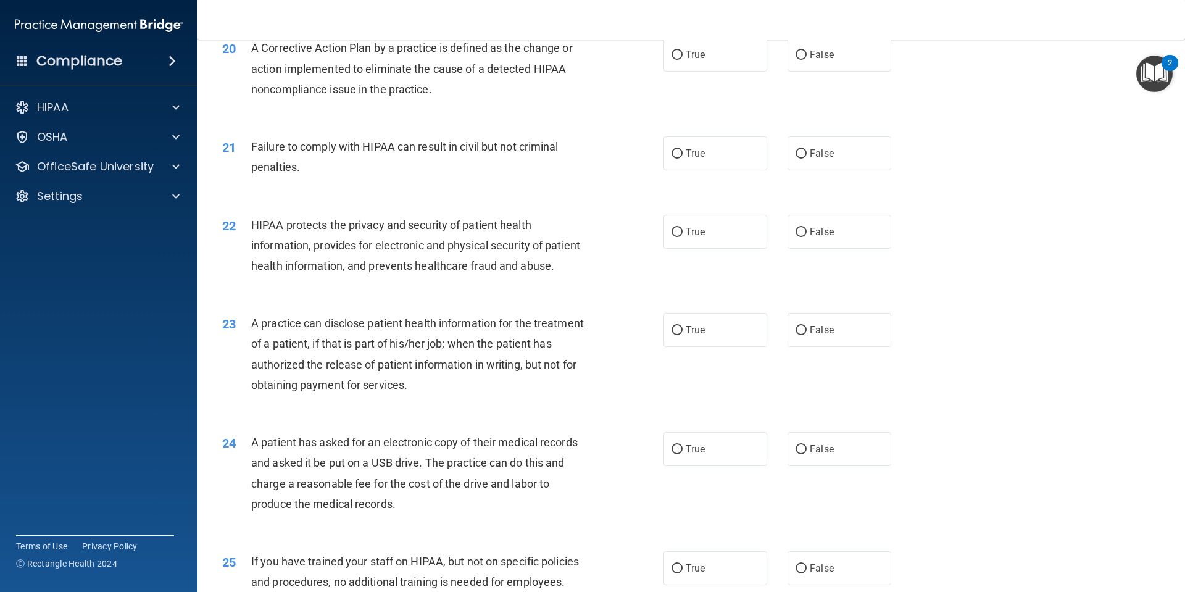
scroll to position [1707, 0]
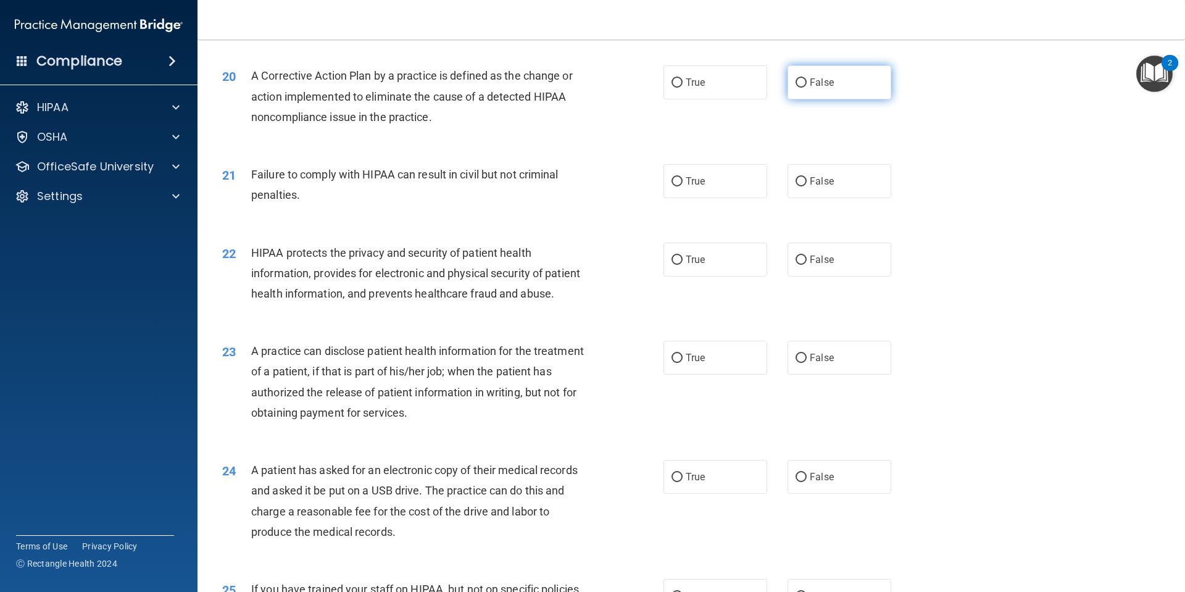
click at [860, 99] on label "False" at bounding box center [840, 82] width 104 height 34
click at [807, 88] on input "False" at bounding box center [801, 82] width 11 height 9
radio input "true"
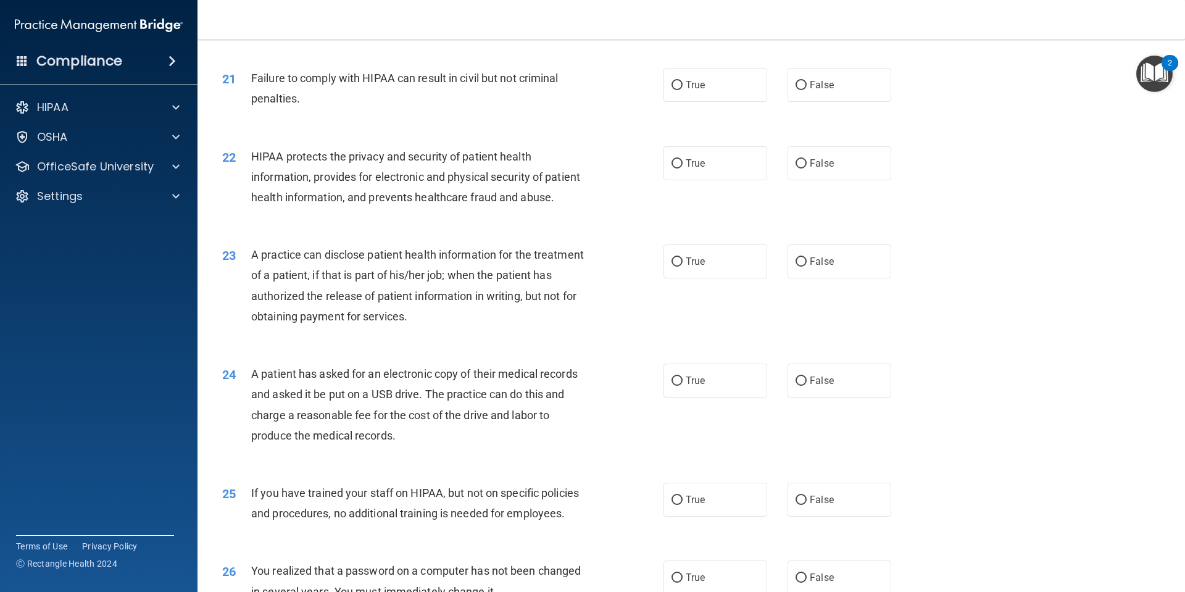
scroll to position [1830, 0]
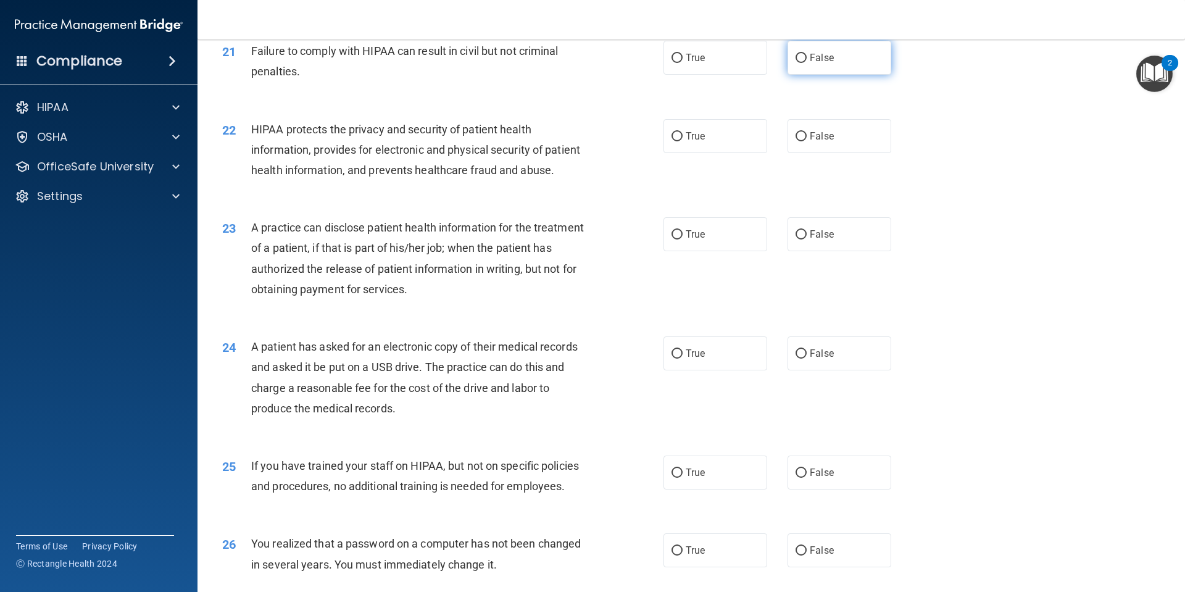
click at [837, 75] on label "False" at bounding box center [840, 58] width 104 height 34
click at [807, 63] on input "False" at bounding box center [801, 58] width 11 height 9
radio input "true"
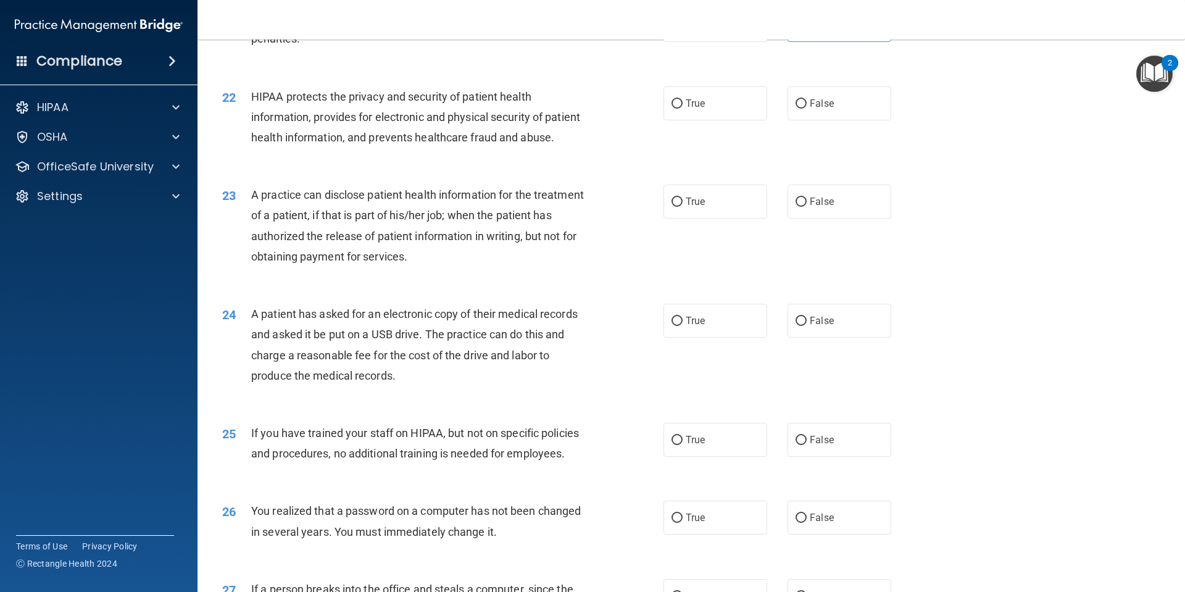
scroll to position [1892, 0]
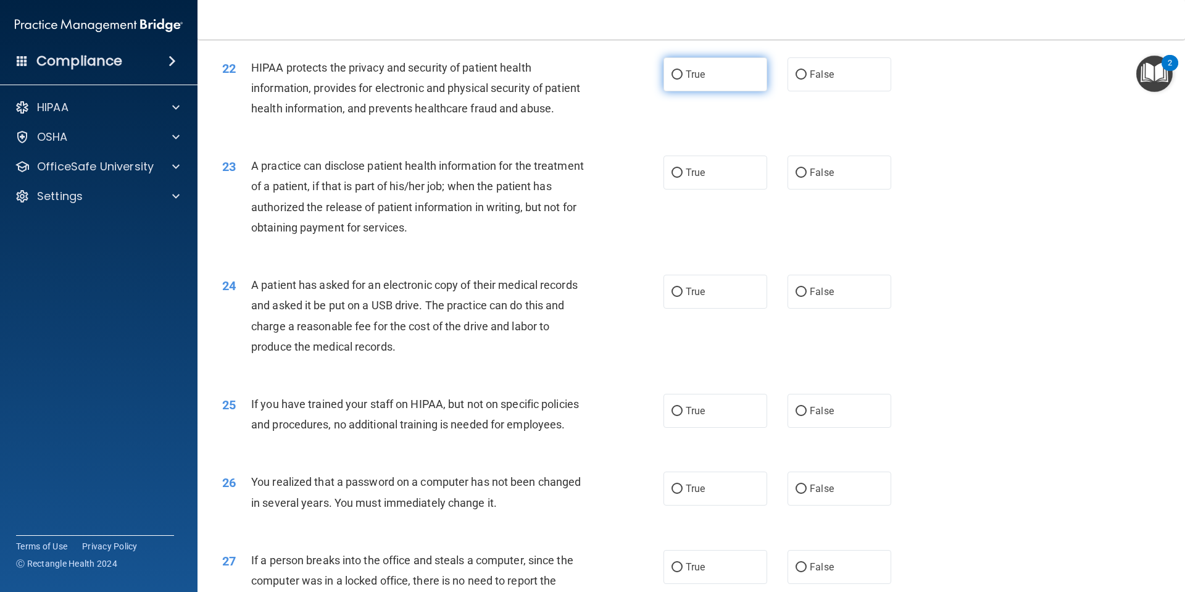
click at [697, 80] on span "True" at bounding box center [695, 75] width 19 height 12
click at [683, 80] on input "True" at bounding box center [677, 74] width 11 height 9
radio input "true"
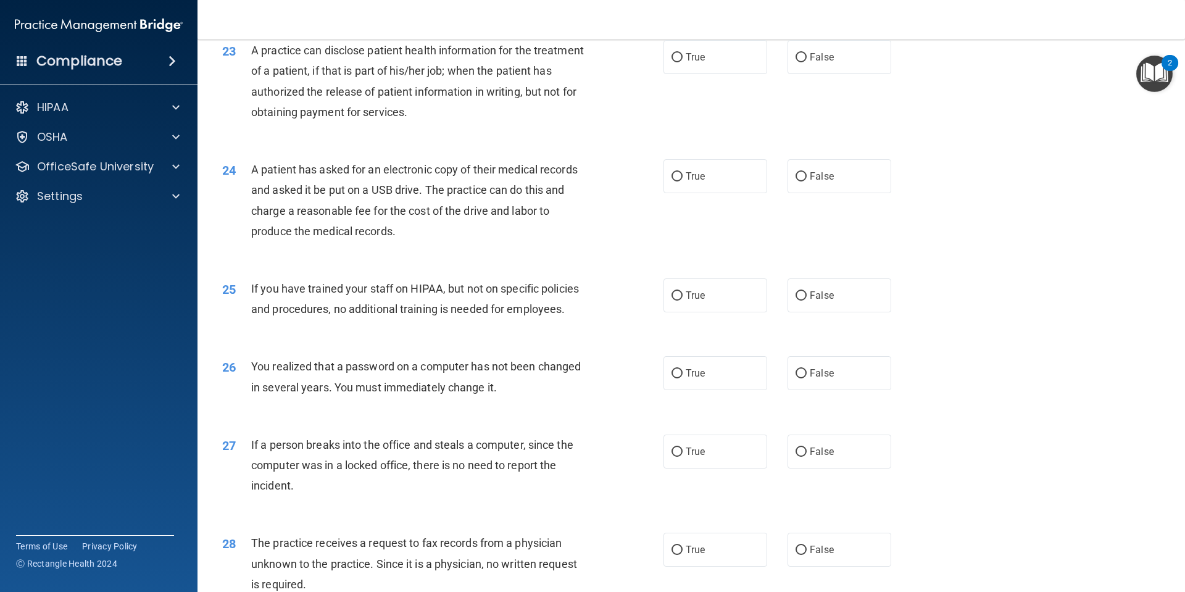
scroll to position [2015, 0]
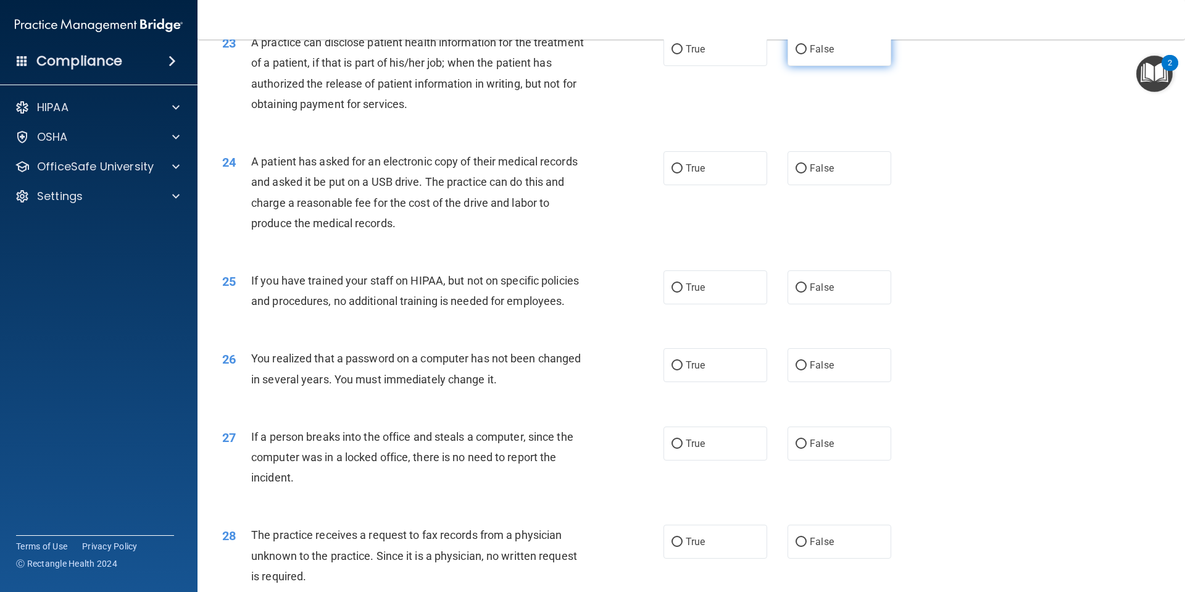
click at [815, 55] on span "False" at bounding box center [822, 49] width 24 height 12
click at [807, 54] on input "False" at bounding box center [801, 49] width 11 height 9
radio input "true"
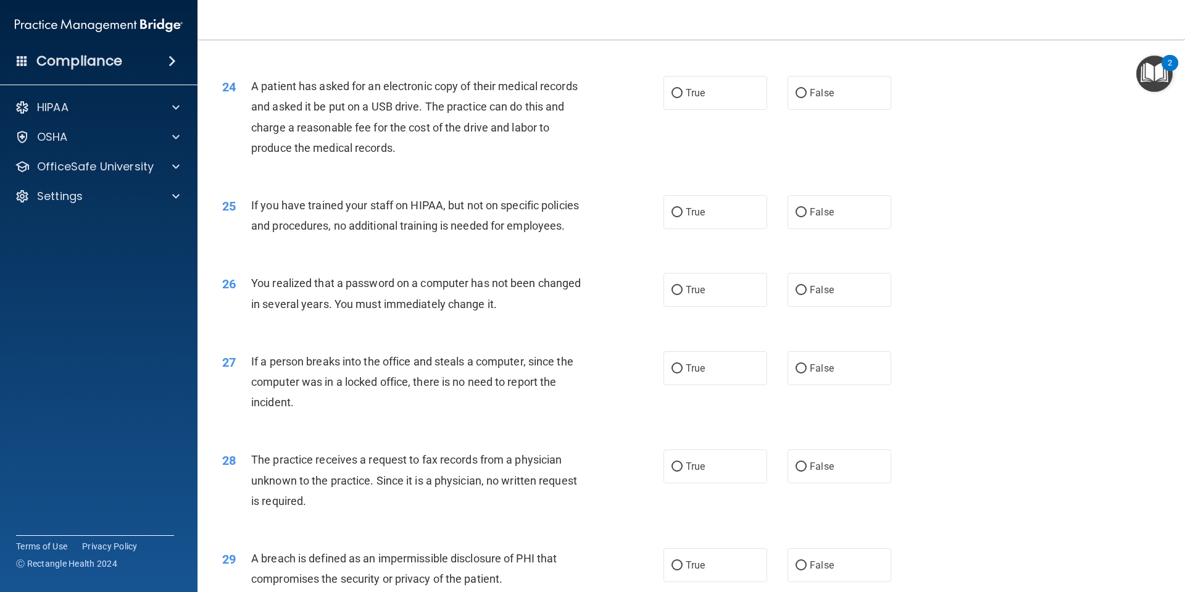
scroll to position [2139, 0]
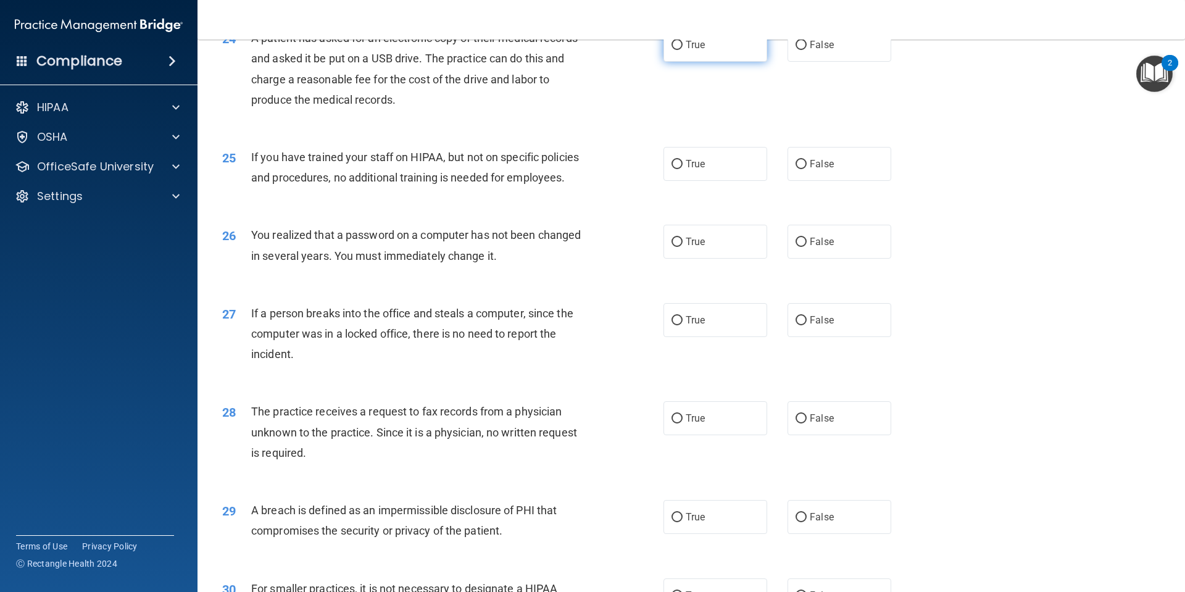
click at [715, 62] on label "True" at bounding box center [716, 45] width 104 height 34
click at [683, 50] on input "True" at bounding box center [677, 45] width 11 height 9
radio input "true"
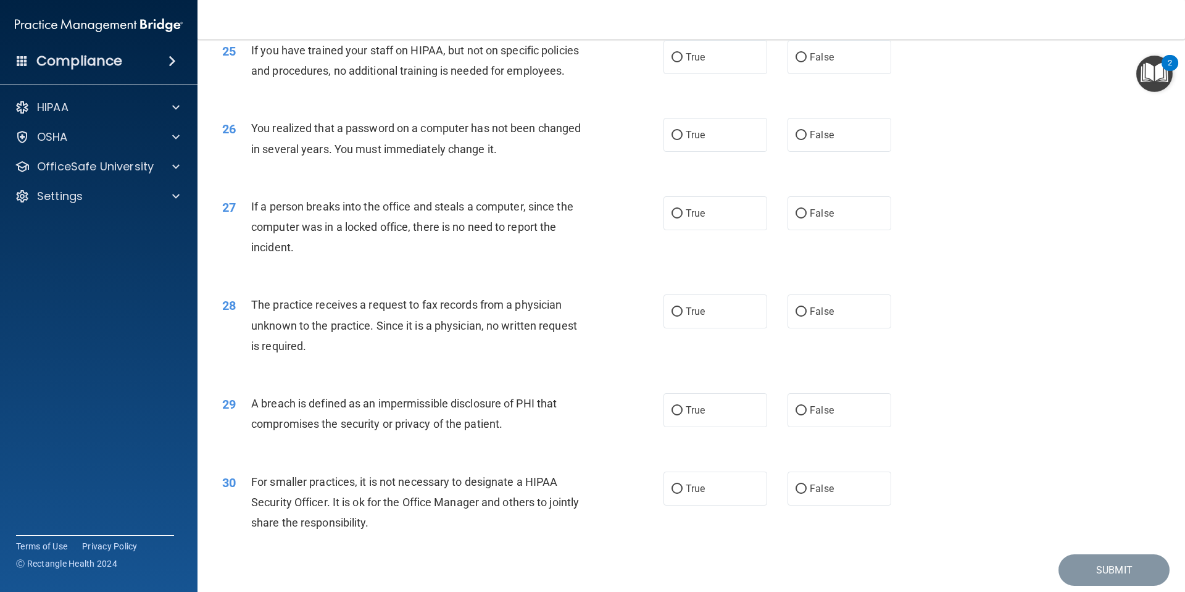
scroll to position [2262, 0]
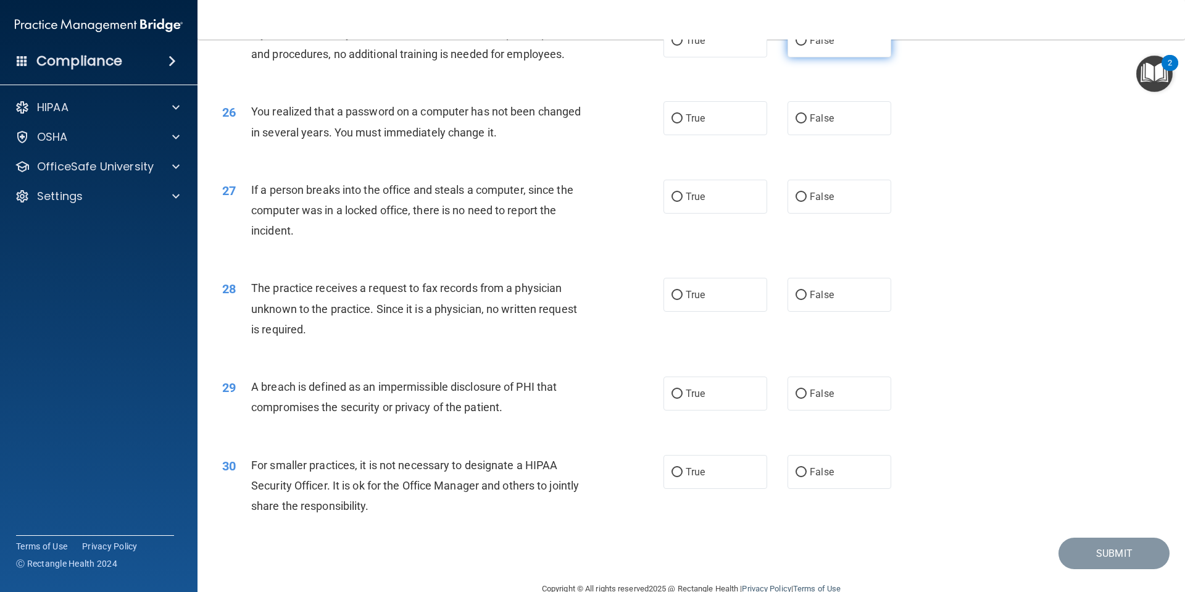
click at [860, 57] on label "False" at bounding box center [840, 40] width 104 height 34
click at [807, 46] on input "False" at bounding box center [801, 40] width 11 height 9
radio input "true"
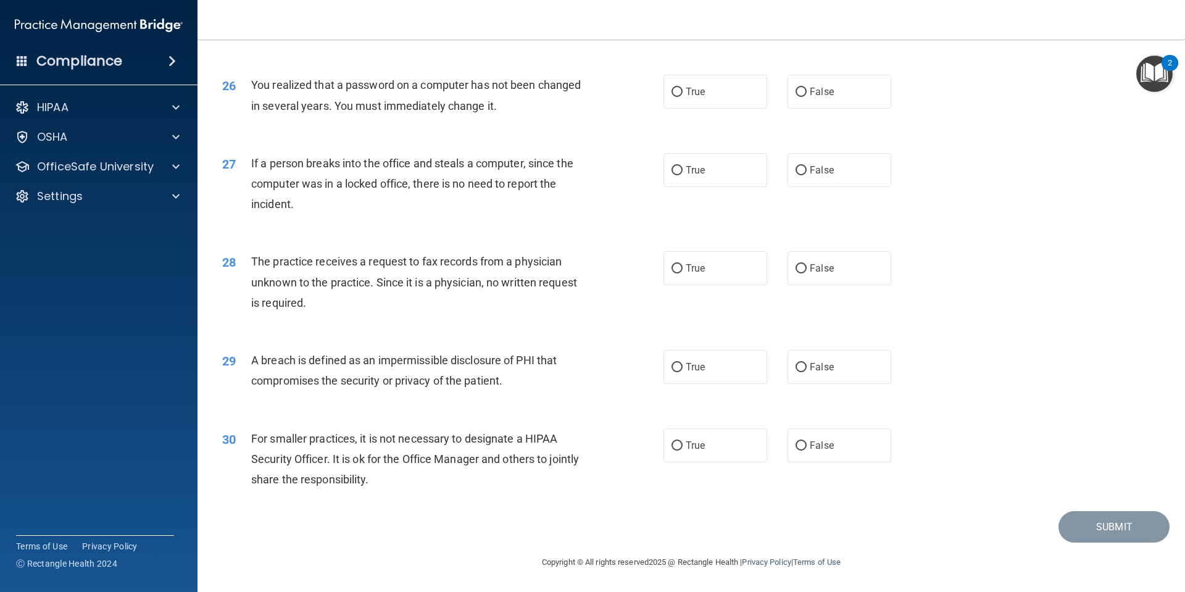
scroll to position [2329, 0]
click at [731, 98] on label "True" at bounding box center [716, 92] width 104 height 34
click at [683, 97] on input "True" at bounding box center [677, 92] width 11 height 9
radio input "true"
click at [854, 177] on label "False" at bounding box center [840, 170] width 104 height 34
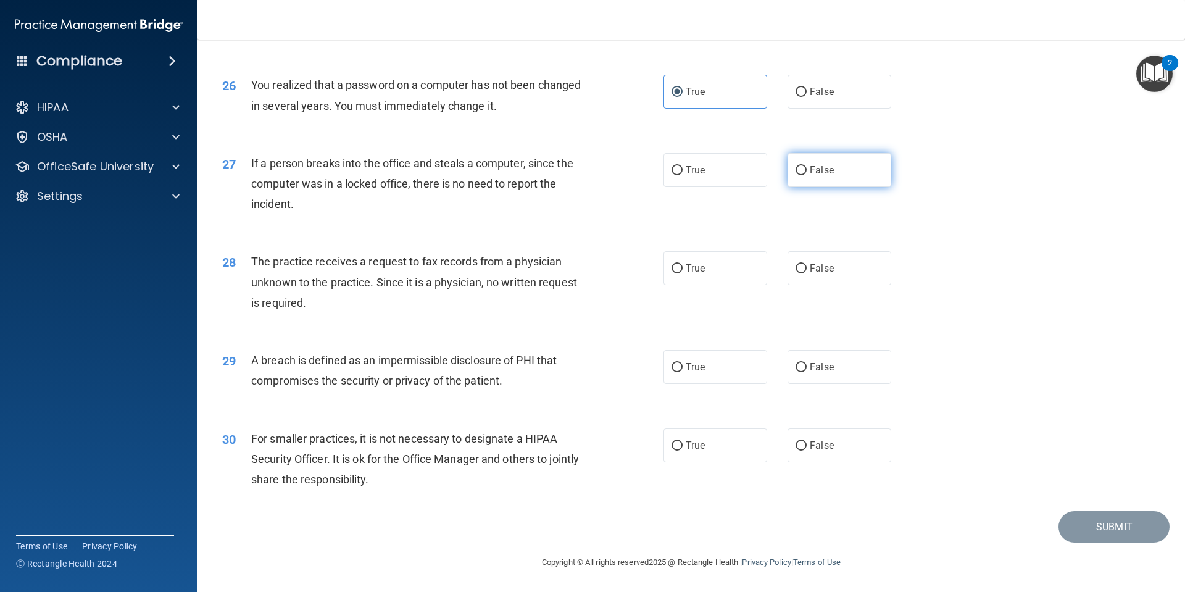
click at [807, 175] on input "False" at bounding box center [801, 170] width 11 height 9
radio input "true"
click at [852, 272] on label "False" at bounding box center [840, 268] width 104 height 34
click at [807, 272] on input "False" at bounding box center [801, 268] width 11 height 9
radio input "true"
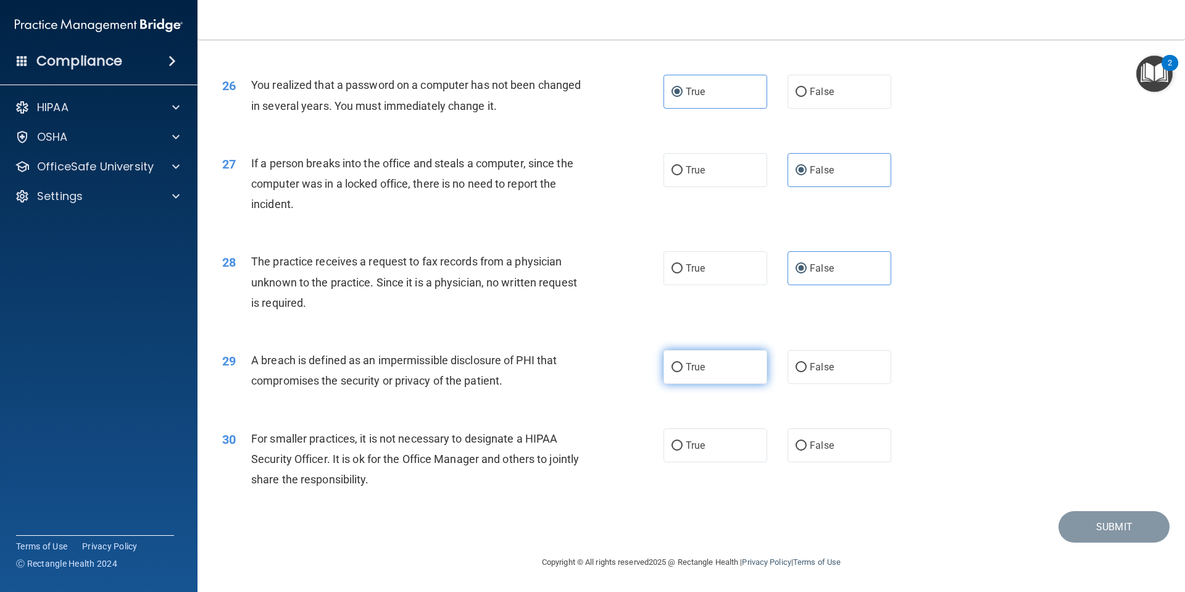
click at [723, 373] on label "True" at bounding box center [716, 367] width 104 height 34
click at [683, 372] on input "True" at bounding box center [677, 367] width 11 height 9
radio input "true"
click at [704, 445] on label "True" at bounding box center [716, 445] width 104 height 34
click at [683, 445] on input "True" at bounding box center [677, 445] width 11 height 9
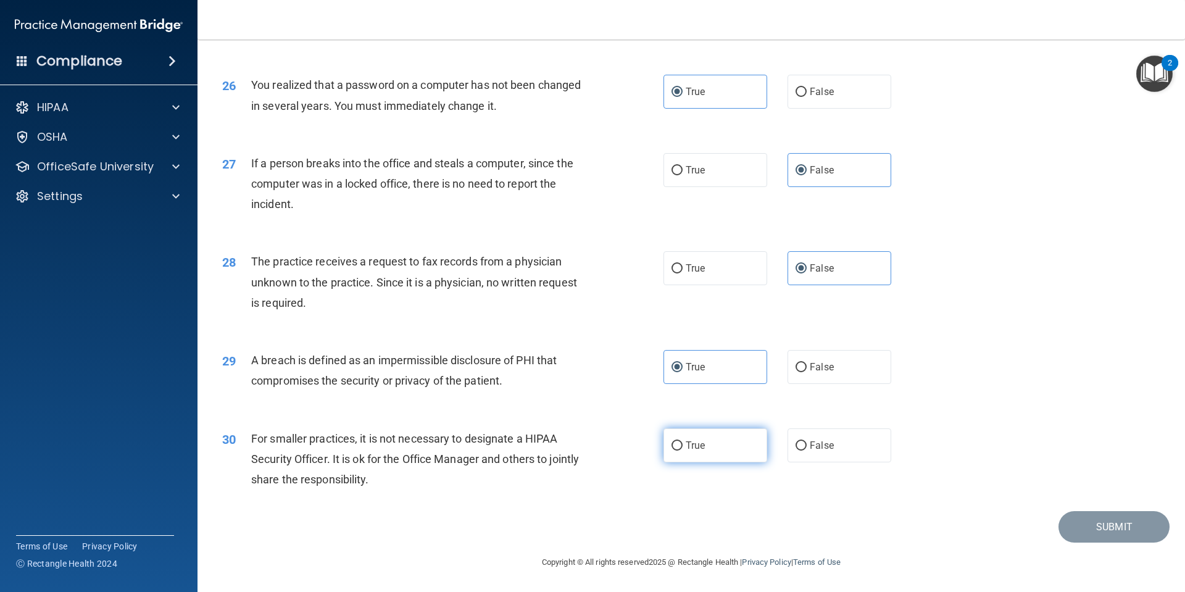
radio input "true"
click at [1093, 528] on button "Submit" at bounding box center [1114, 526] width 111 height 31
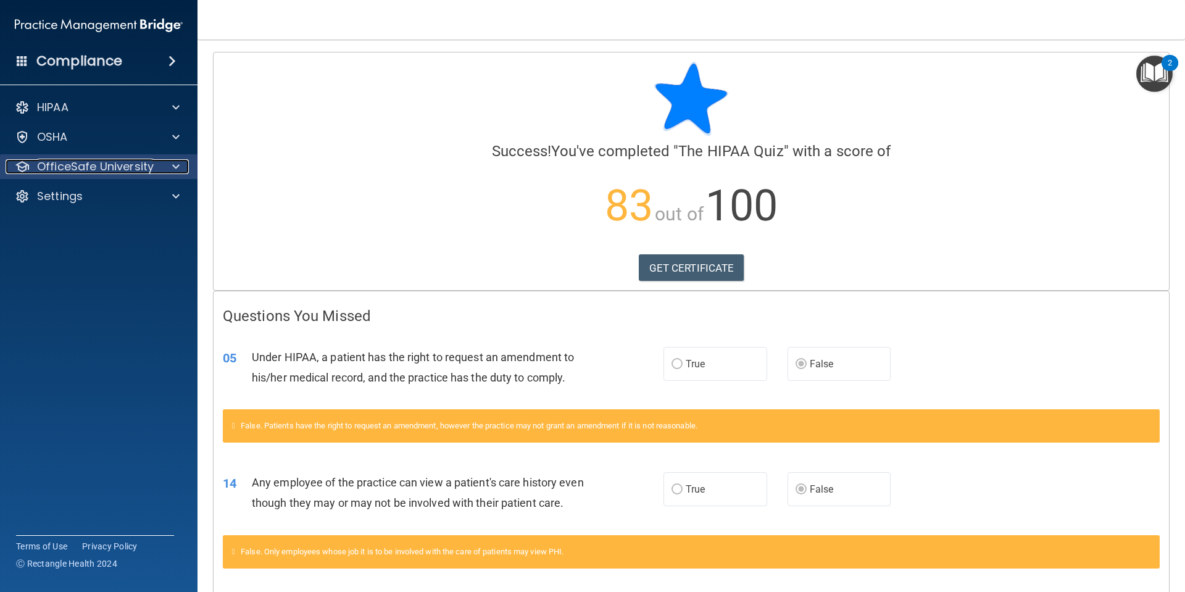
click at [114, 164] on p "OfficeSafe University" at bounding box center [95, 166] width 117 height 15
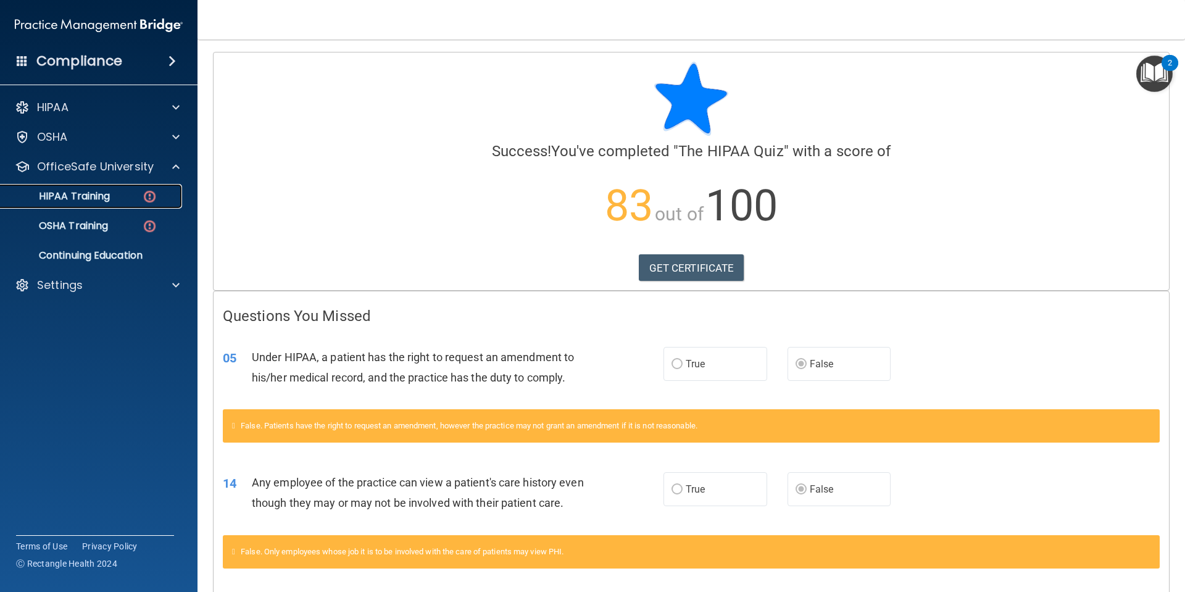
click at [82, 196] on p "HIPAA Training" at bounding box center [59, 196] width 102 height 12
